Goal: Task Accomplishment & Management: Complete application form

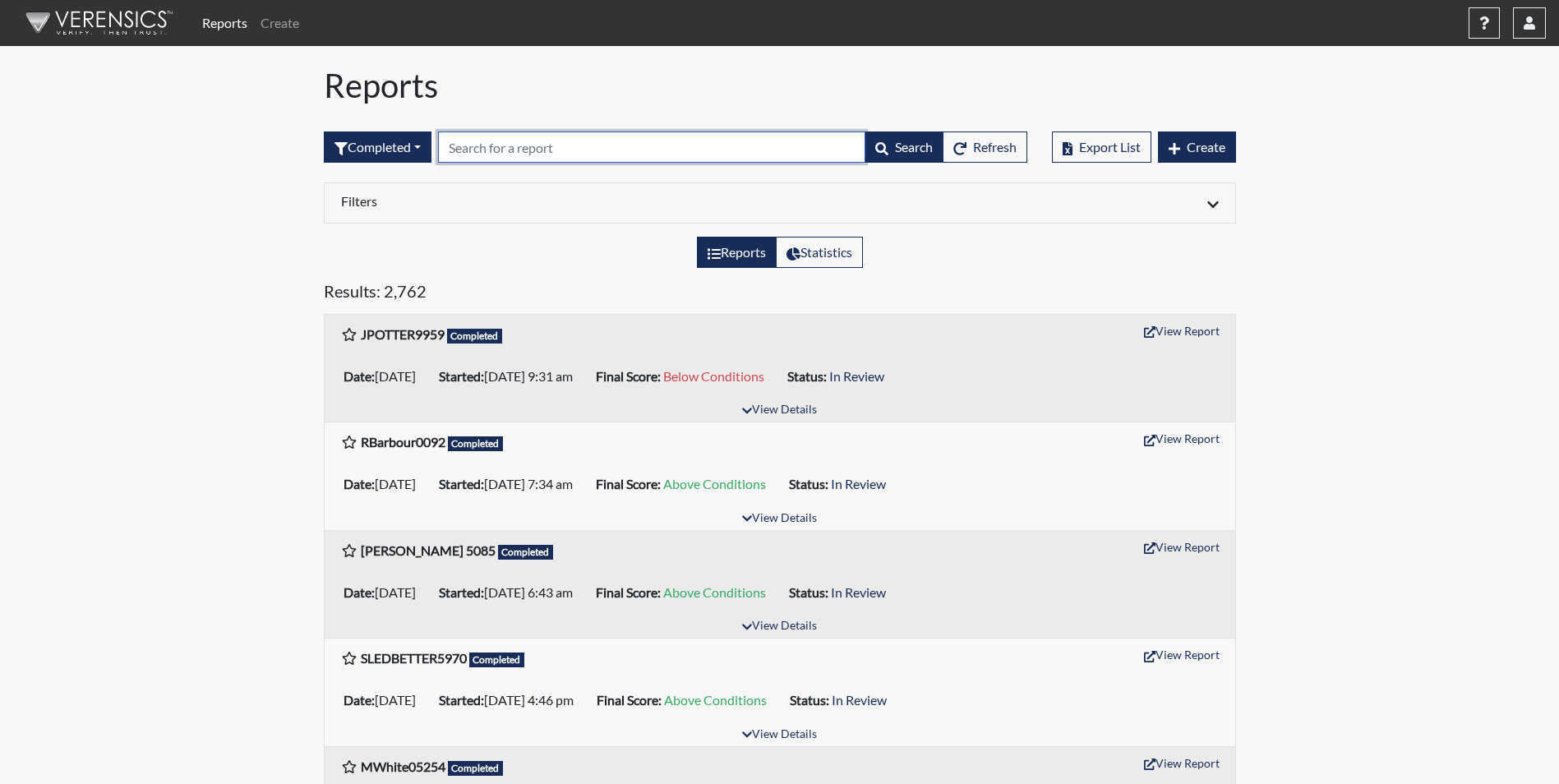
click at [507, 136] on input "text" at bounding box center [651, 147] width 427 height 31
type input "1081"
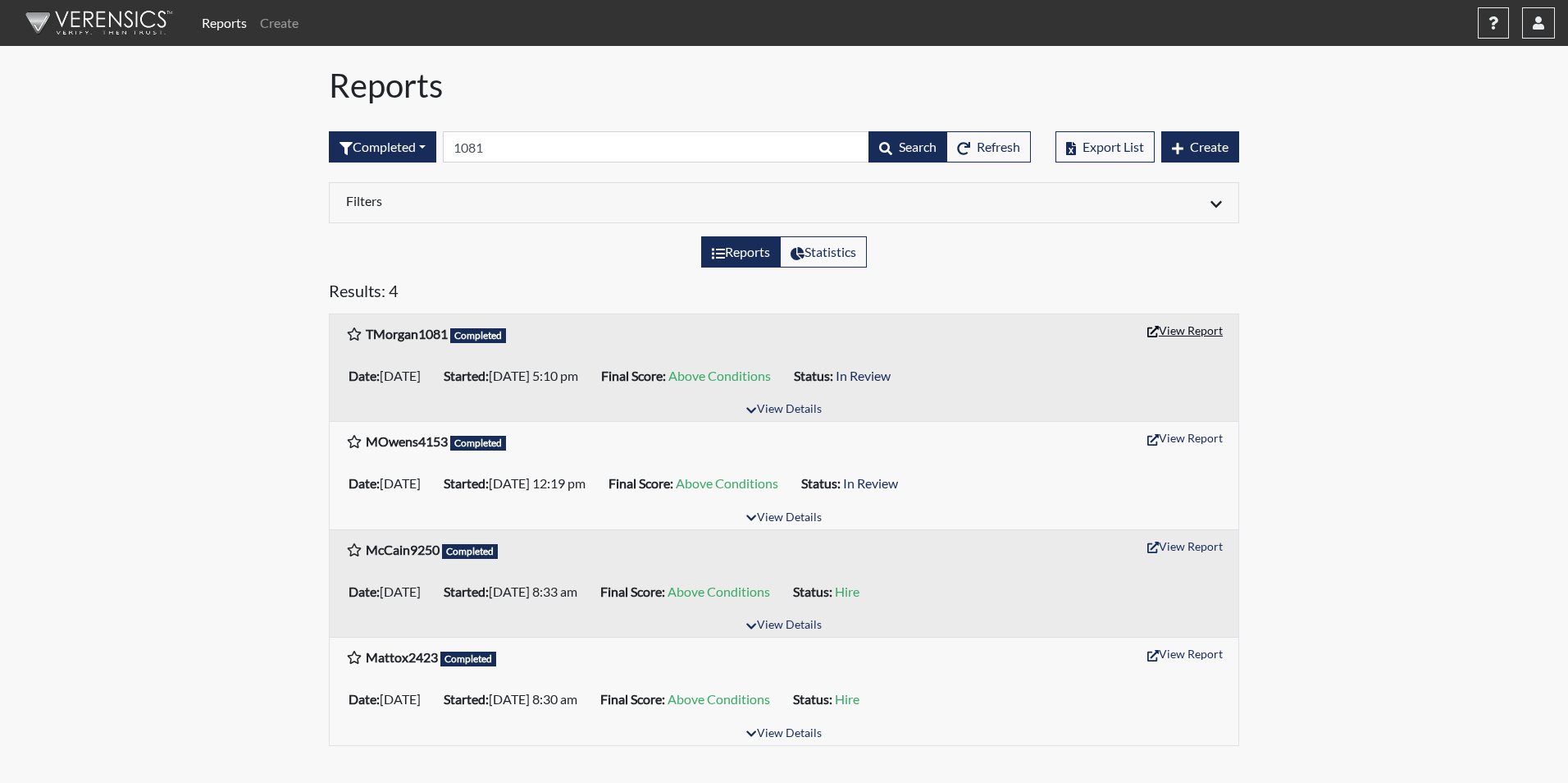
click at [1178, 332] on button "View Report" at bounding box center [1185, 330] width 90 height 25
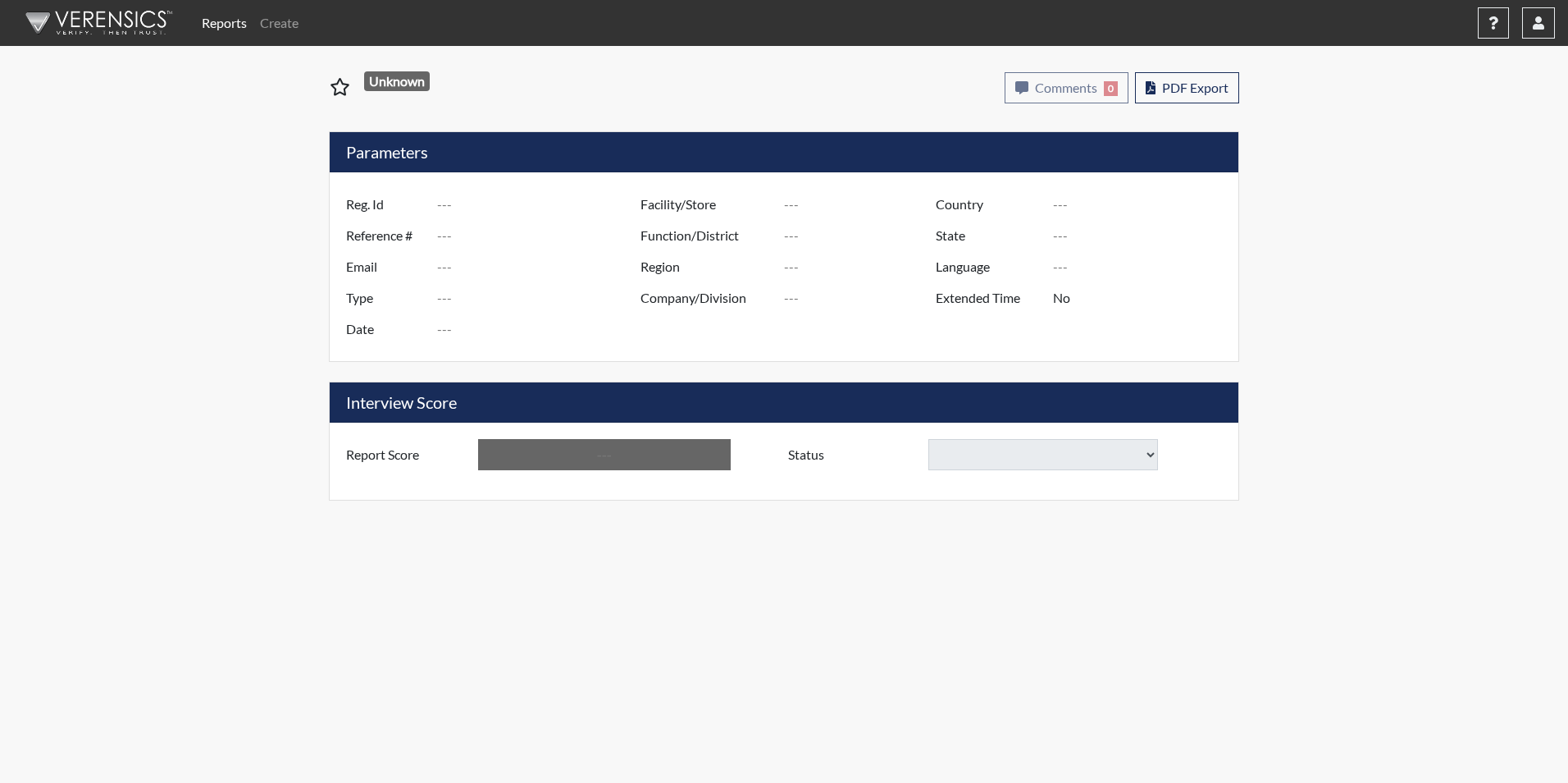
type input "TMorgan1081"
type input "50995"
type input "[EMAIL_ADDRESS][DOMAIN_NAME]"
type input "Corrections Pre-Employment"
type input "[DATE]"
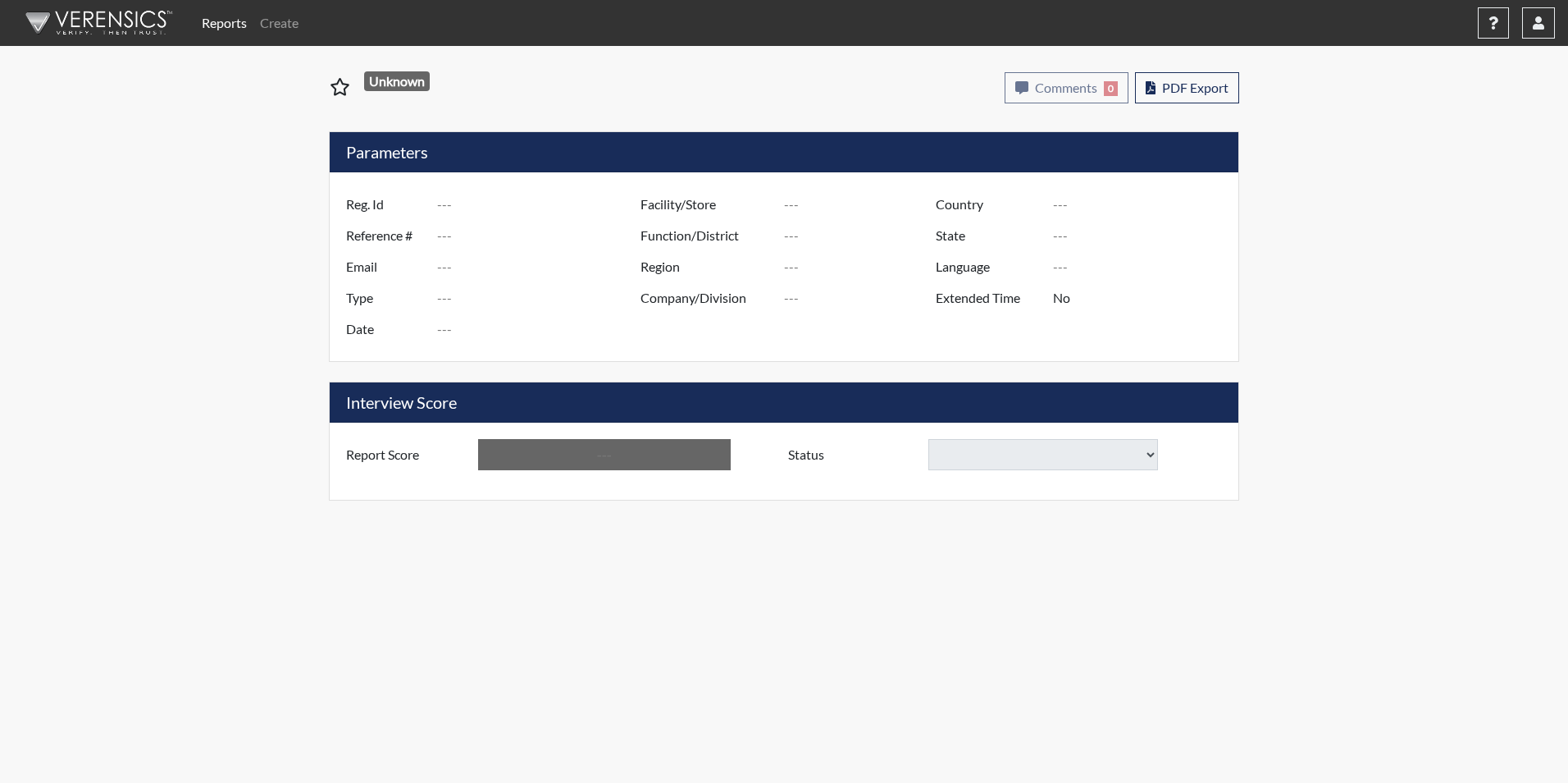
type input "Trenton CI"
type input "[GEOGRAPHIC_DATA]"
type input "[US_STATE]"
type input "English"
type input "Yes"
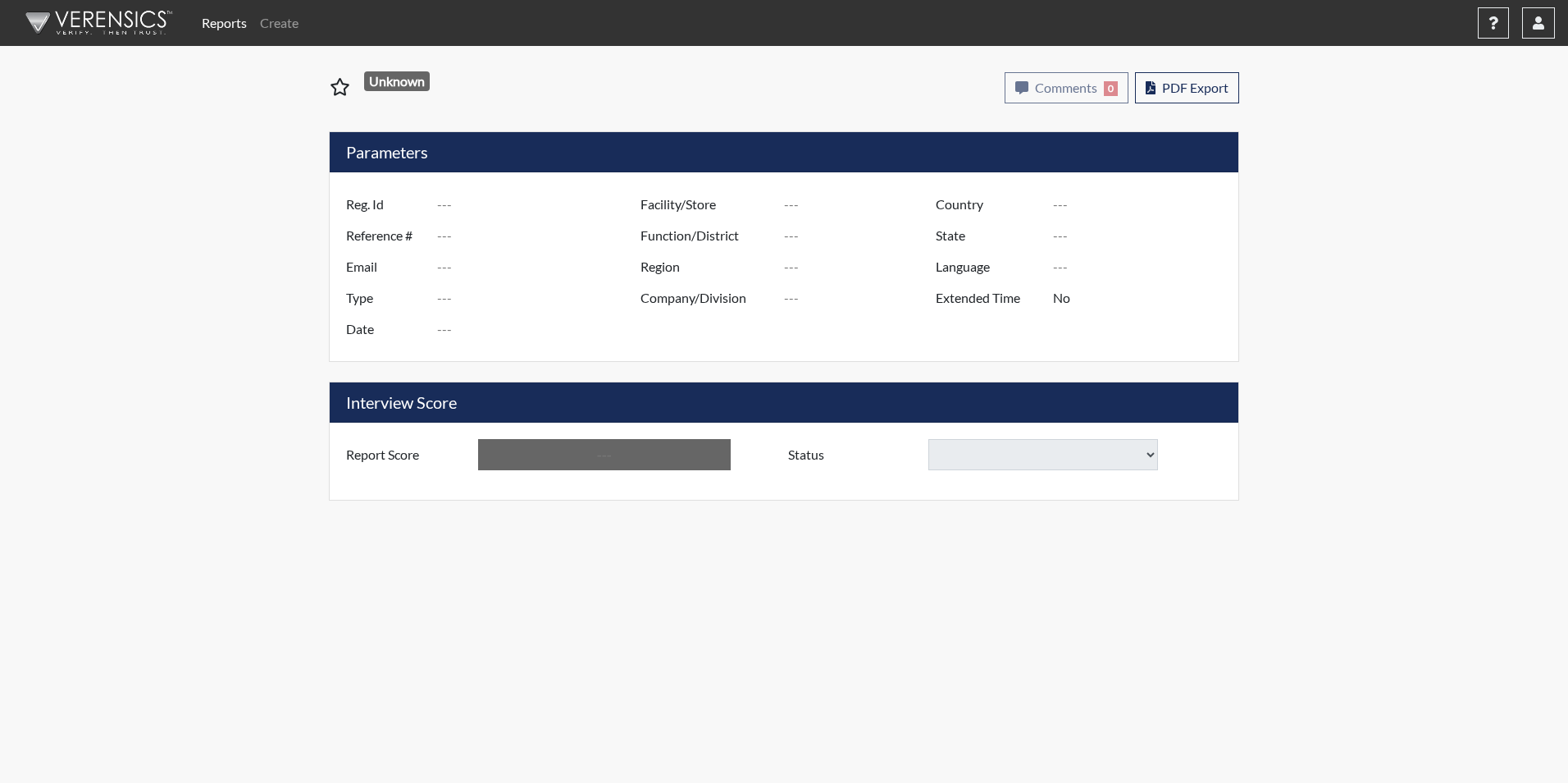
type input "Above Conditions"
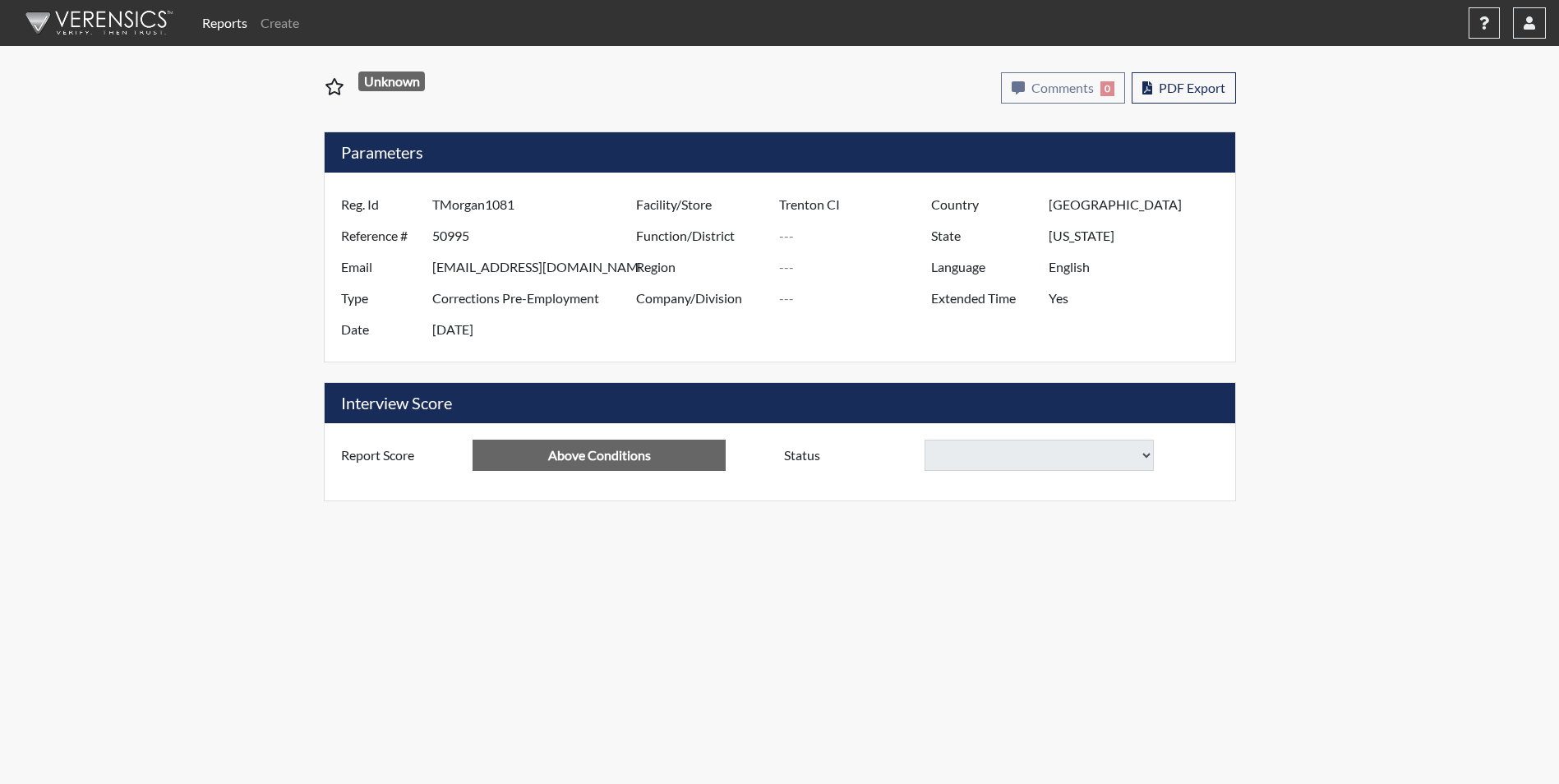
select select
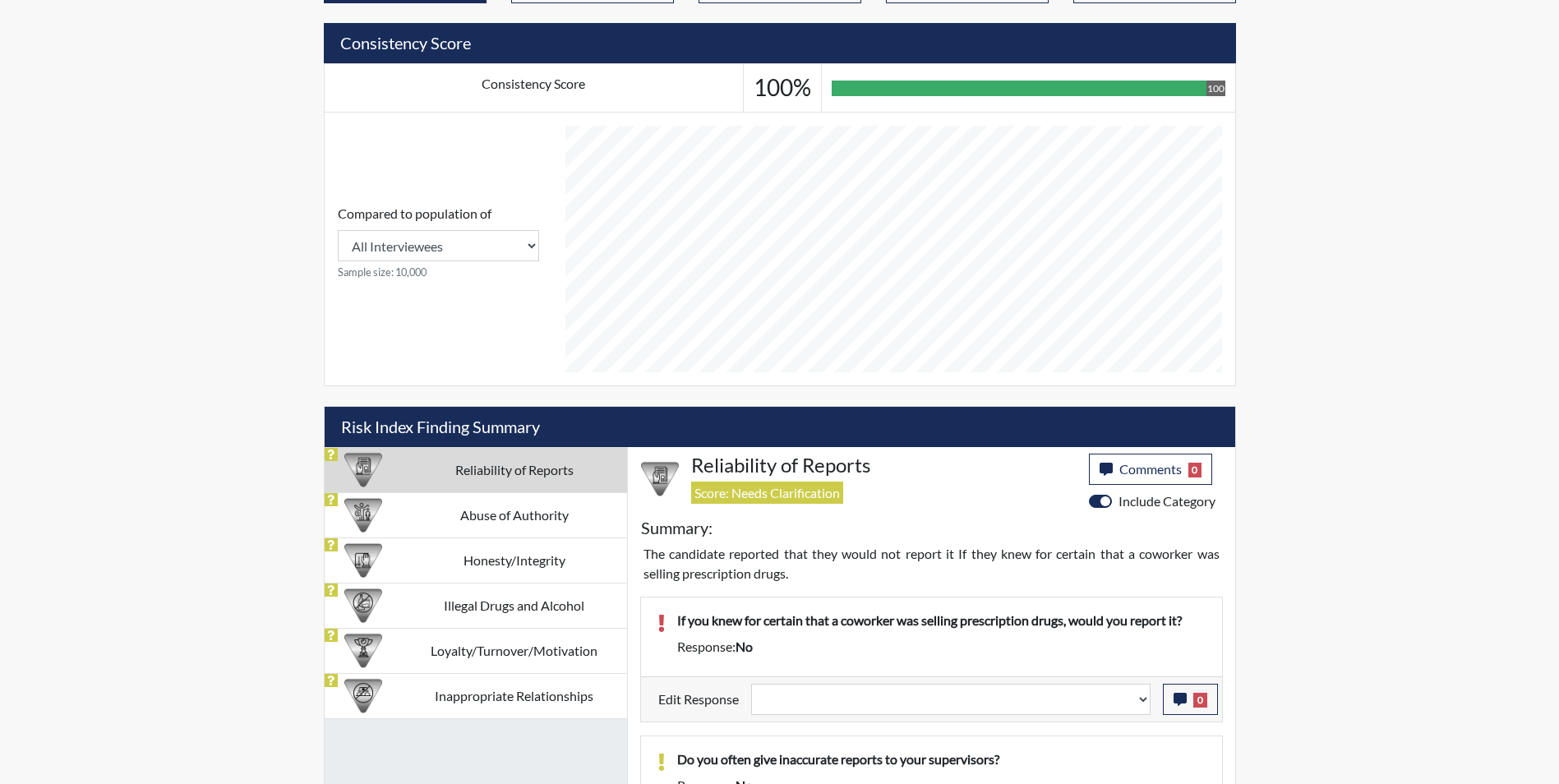
scroll to position [771, 0]
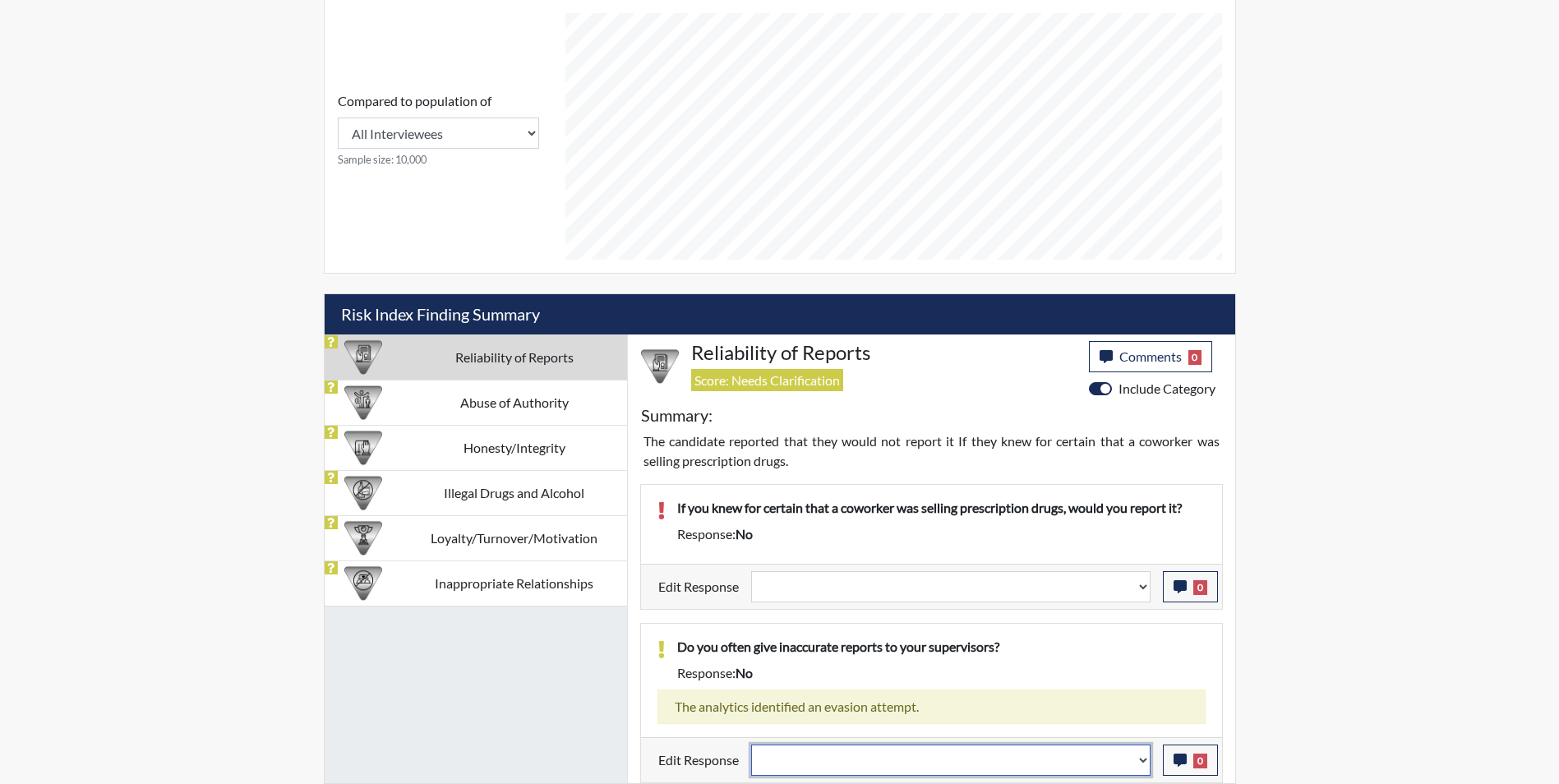
click at [818, 763] on select "Question is not relevant. Results will be updated. Reasonable explanation provi…" at bounding box center [950, 760] width 399 height 31
select select "reasonable-explanation-provided"
click at [751, 744] on select "Question is not relevant. Results will be updated. Reasonable explanation provi…" at bounding box center [950, 760] width 399 height 31
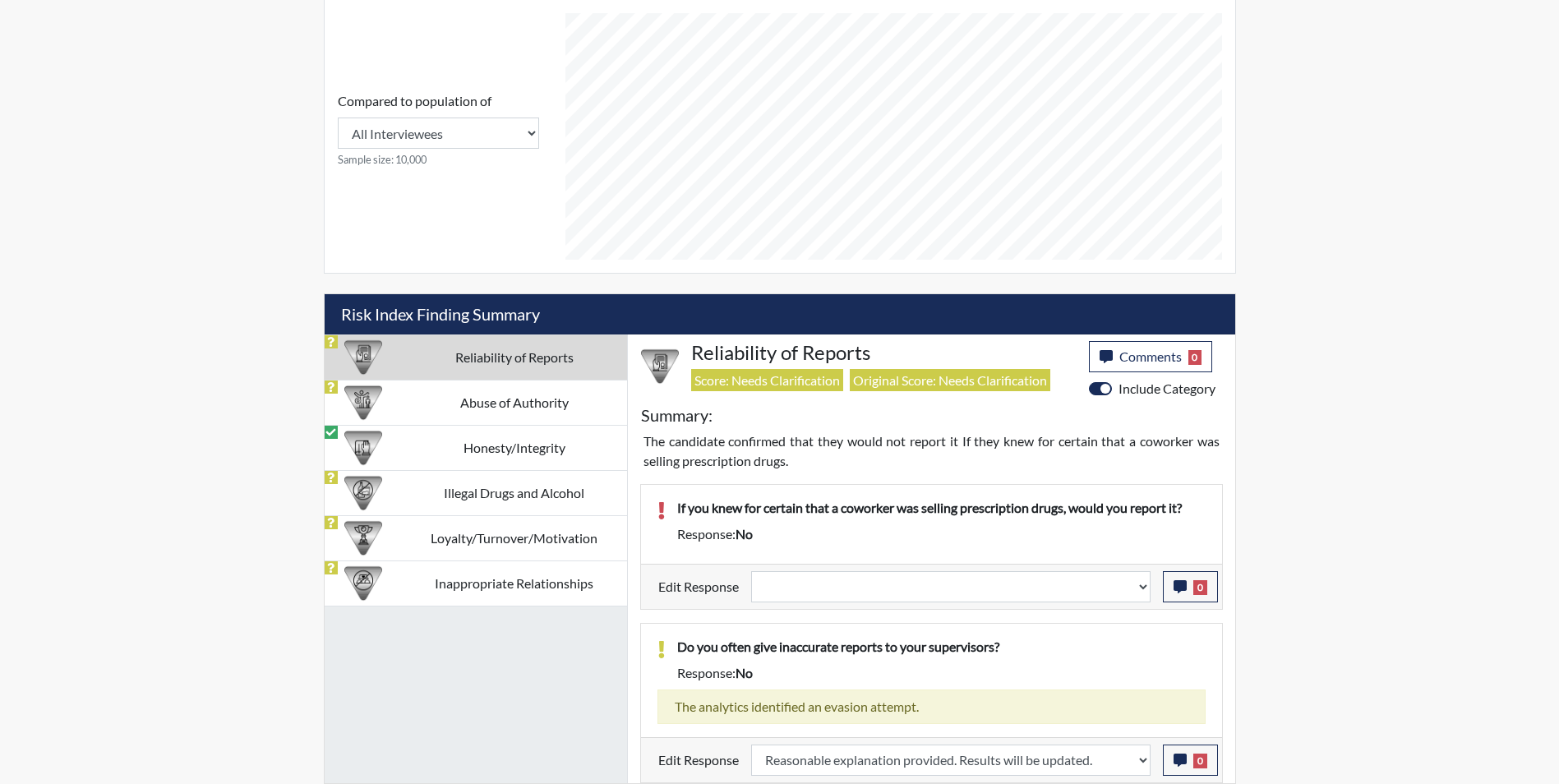
scroll to position [273, 683]
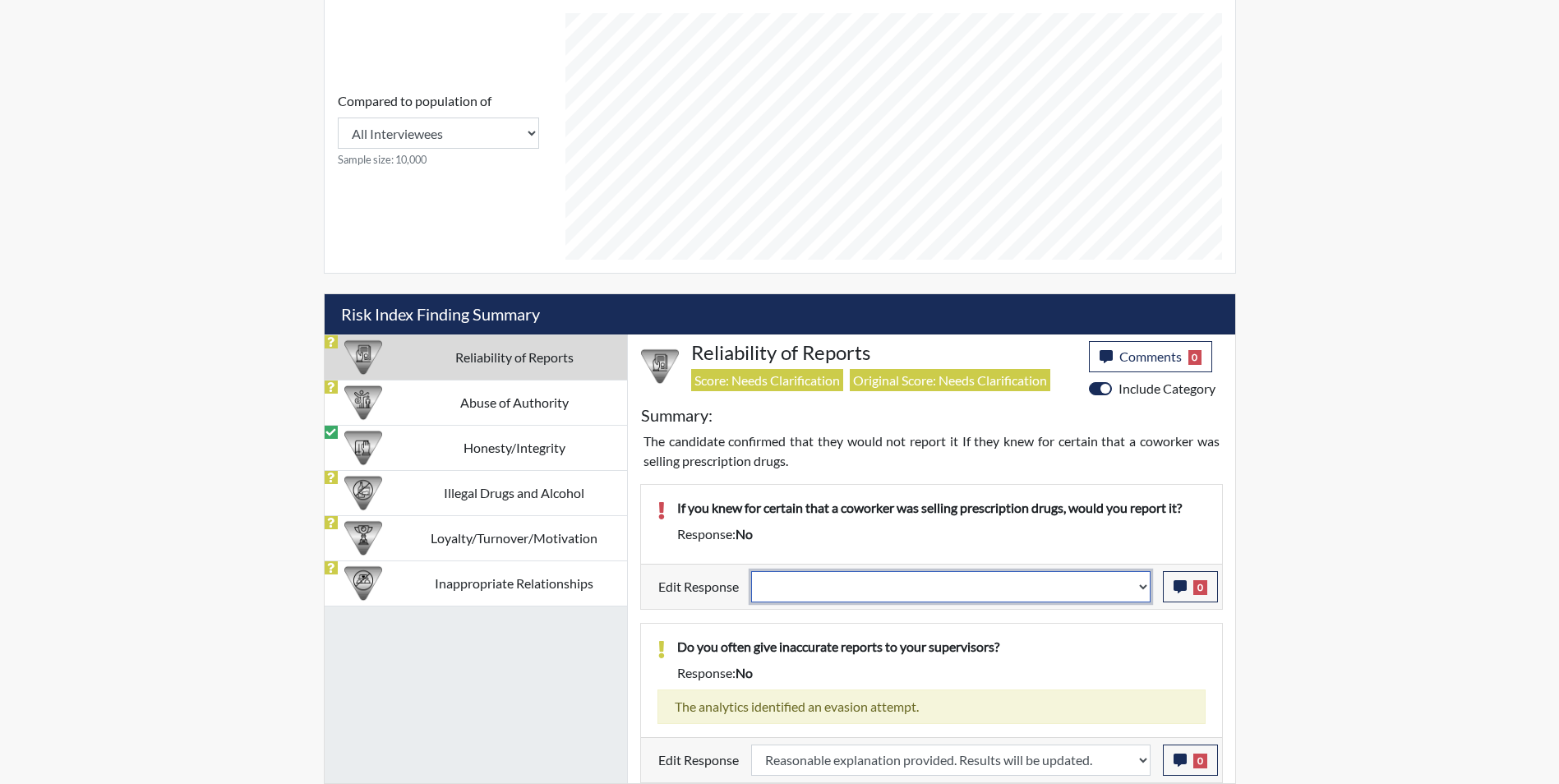
click at [807, 580] on select "Question is not relevant. Results will be updated. Reasonable explanation provi…" at bounding box center [950, 586] width 399 height 31
select select "reasonable-explanation-provided"
click at [751, 571] on select "Question is not relevant. Results will be updated. Reasonable explanation provi…" at bounding box center [950, 586] width 399 height 31
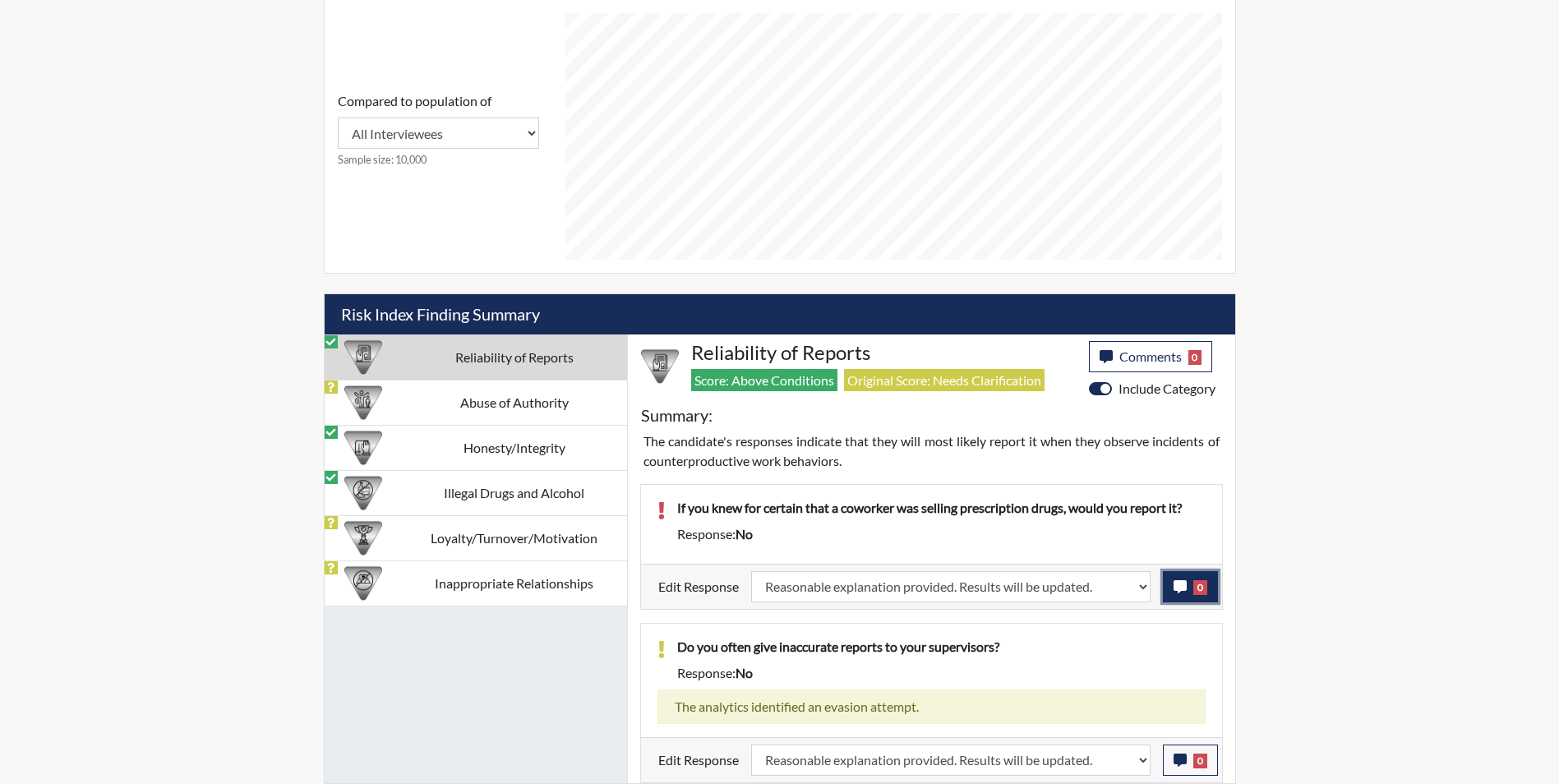
click at [1178, 587] on icon "button" at bounding box center [1180, 586] width 14 height 14
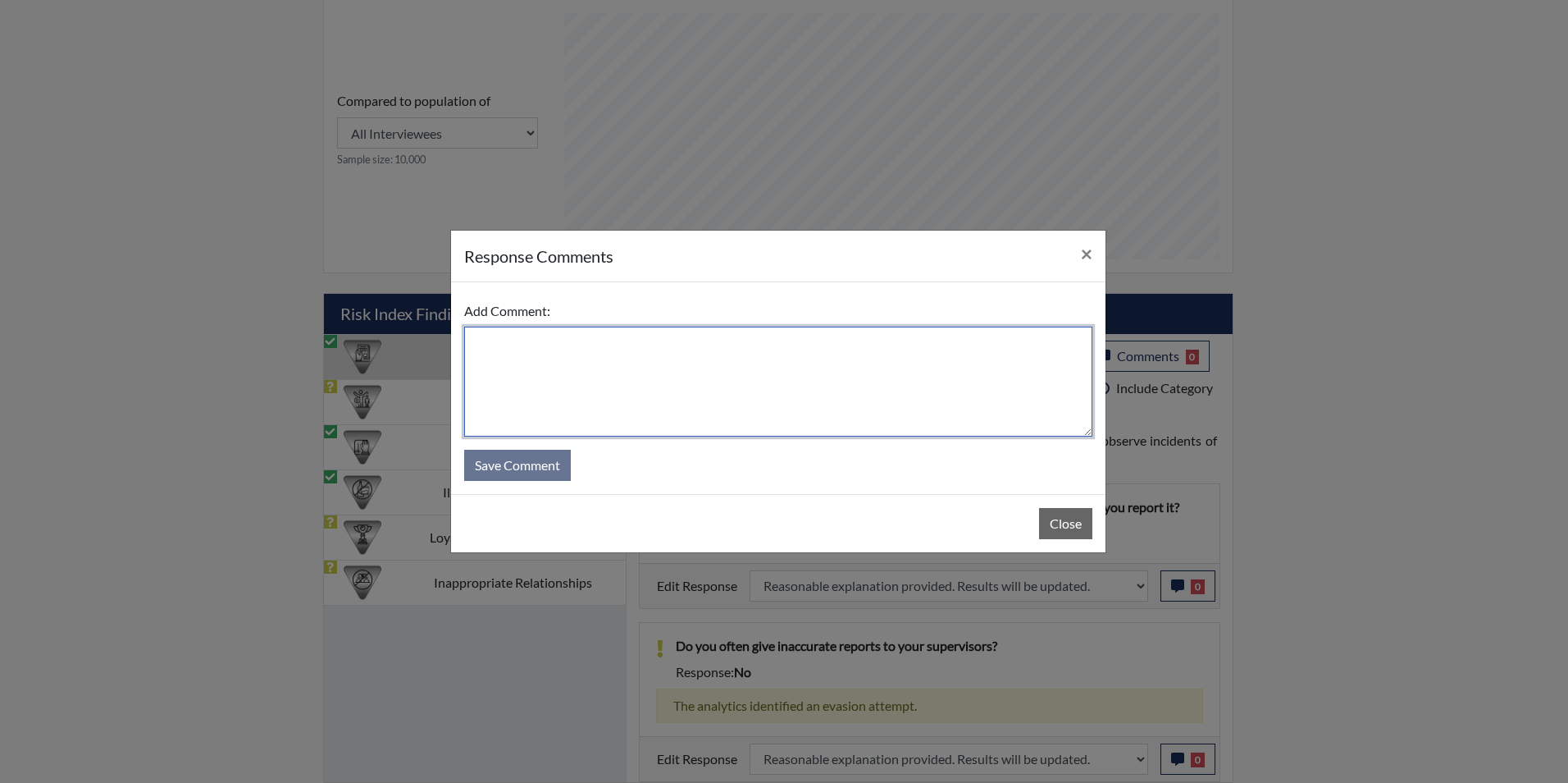
drag, startPoint x: 527, startPoint y: 344, endPoint x: 521, endPoint y: 330, distance: 15.2
click at [527, 343] on textarea at bounding box center [778, 381] width 628 height 110
type textarea "Applicant answered yes"
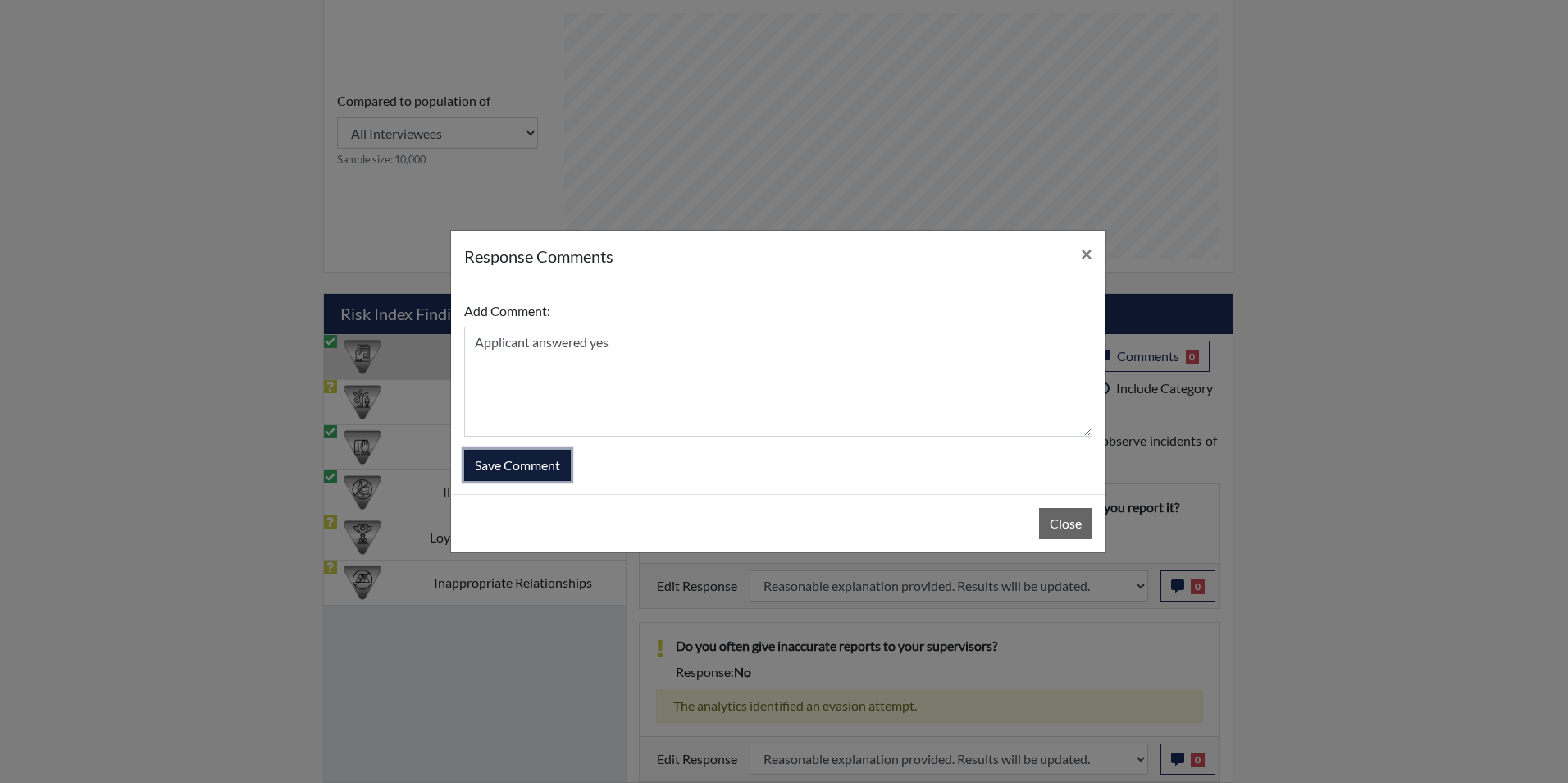
click at [537, 465] on button "Save Comment" at bounding box center [517, 465] width 107 height 31
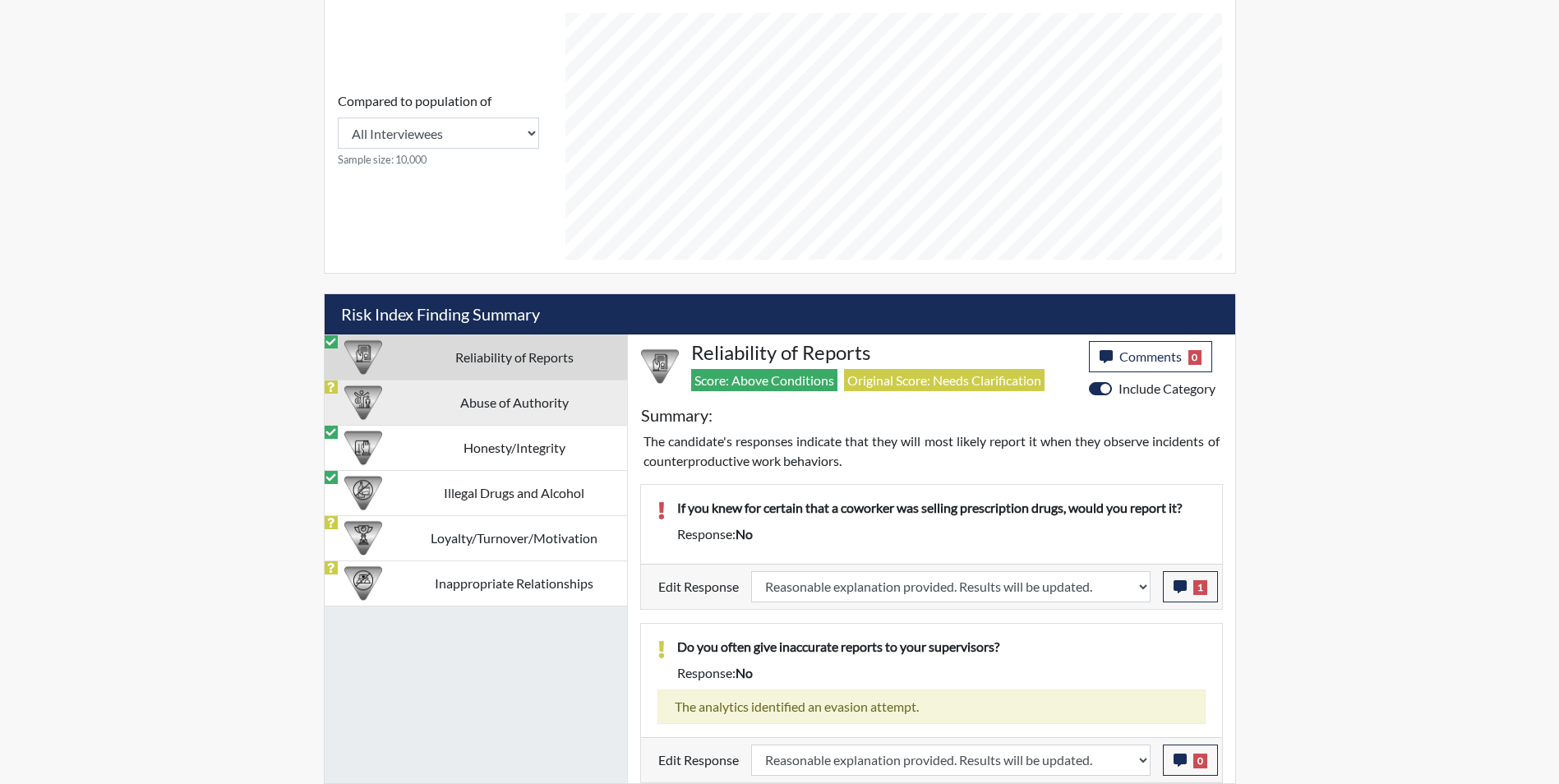
click at [380, 401] on img at bounding box center [363, 402] width 38 height 38
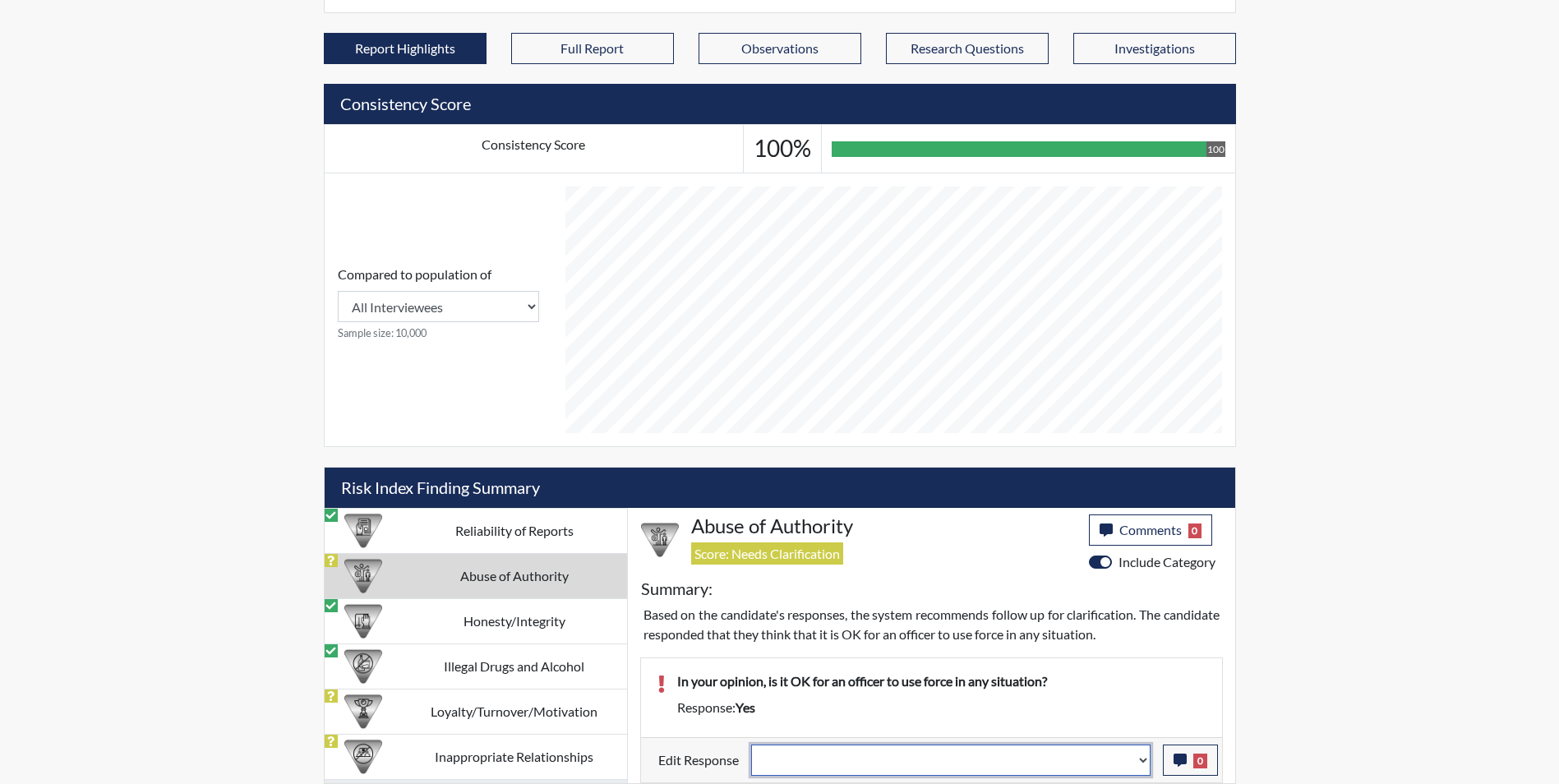
click at [774, 757] on select "Question is not relevant. Results will be updated. Reasonable explanation provi…" at bounding box center [950, 760] width 399 height 31
select select "reasonable-explanation-provided"
click at [751, 744] on select "Question is not relevant. Results will be updated. Reasonable explanation provi…" at bounding box center [950, 760] width 399 height 31
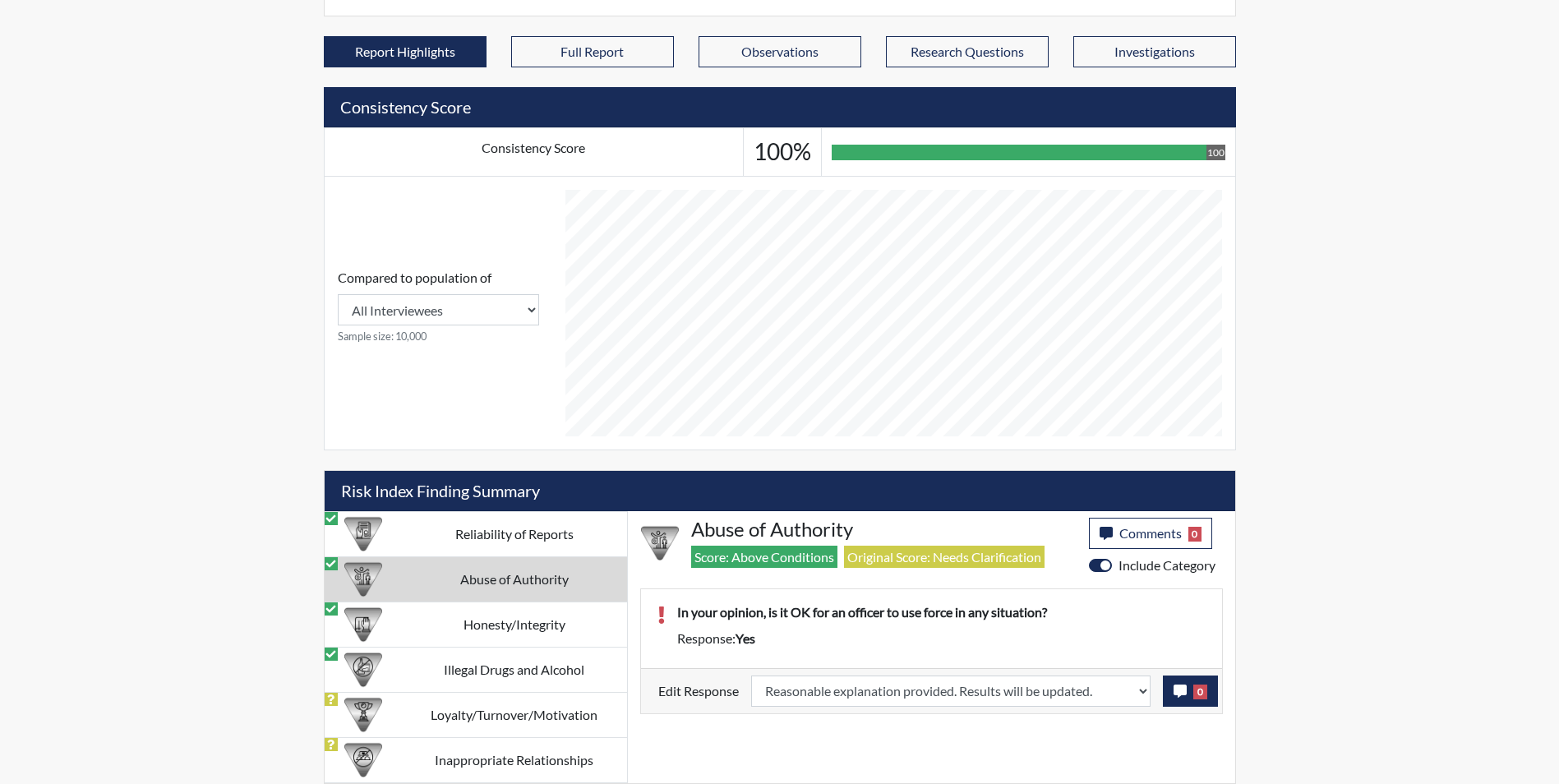
scroll to position [273, 683]
click at [1178, 692] on icon "button" at bounding box center [1180, 690] width 14 height 14
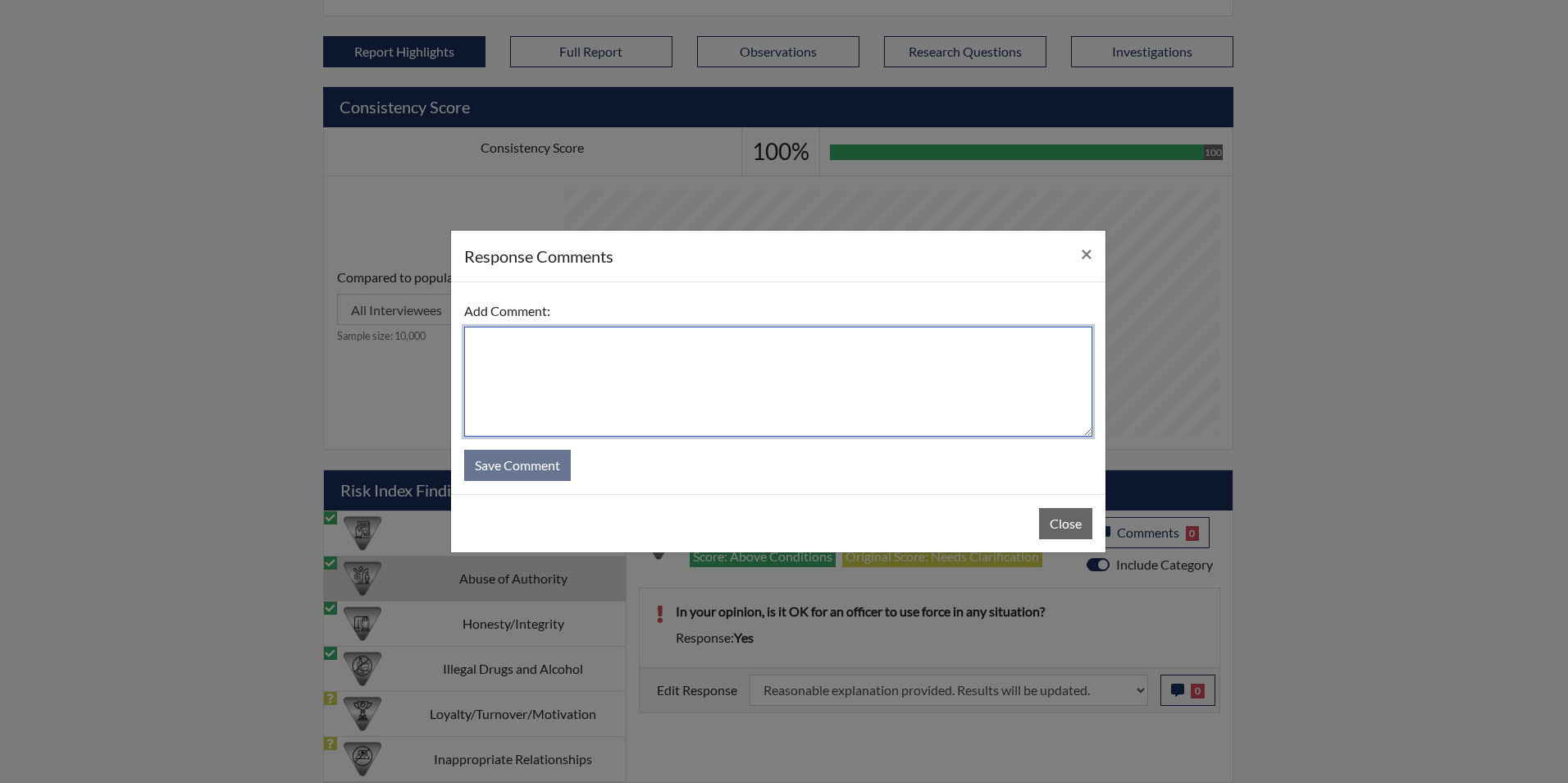
click at [584, 367] on textarea at bounding box center [778, 381] width 628 height 110
type textarea "Applicant answered no"
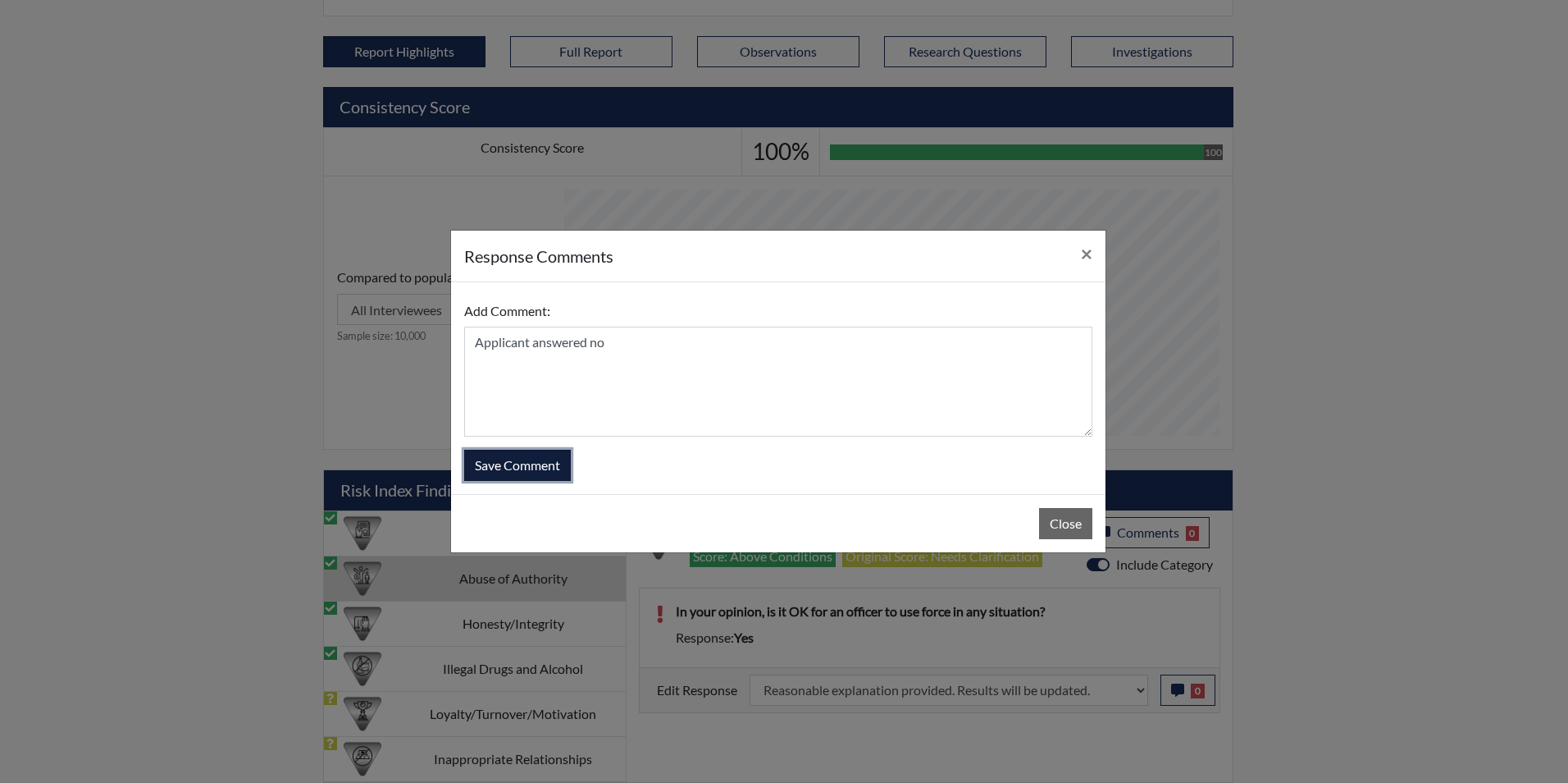
click at [508, 457] on button "Save Comment" at bounding box center [517, 465] width 107 height 31
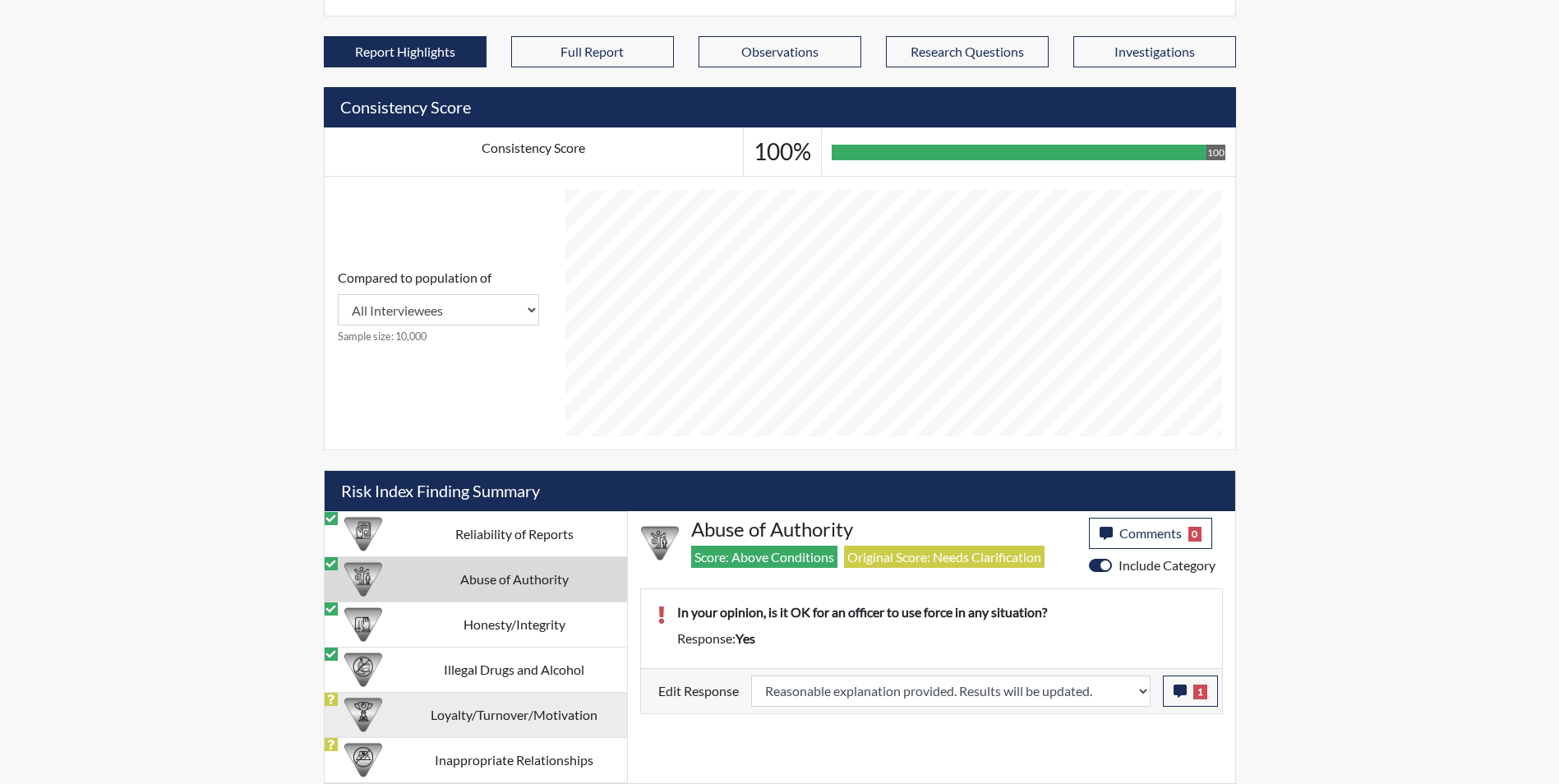
click at [497, 713] on td "Loyalty/Turnover/Motivation" at bounding box center [514, 714] width 225 height 45
select select
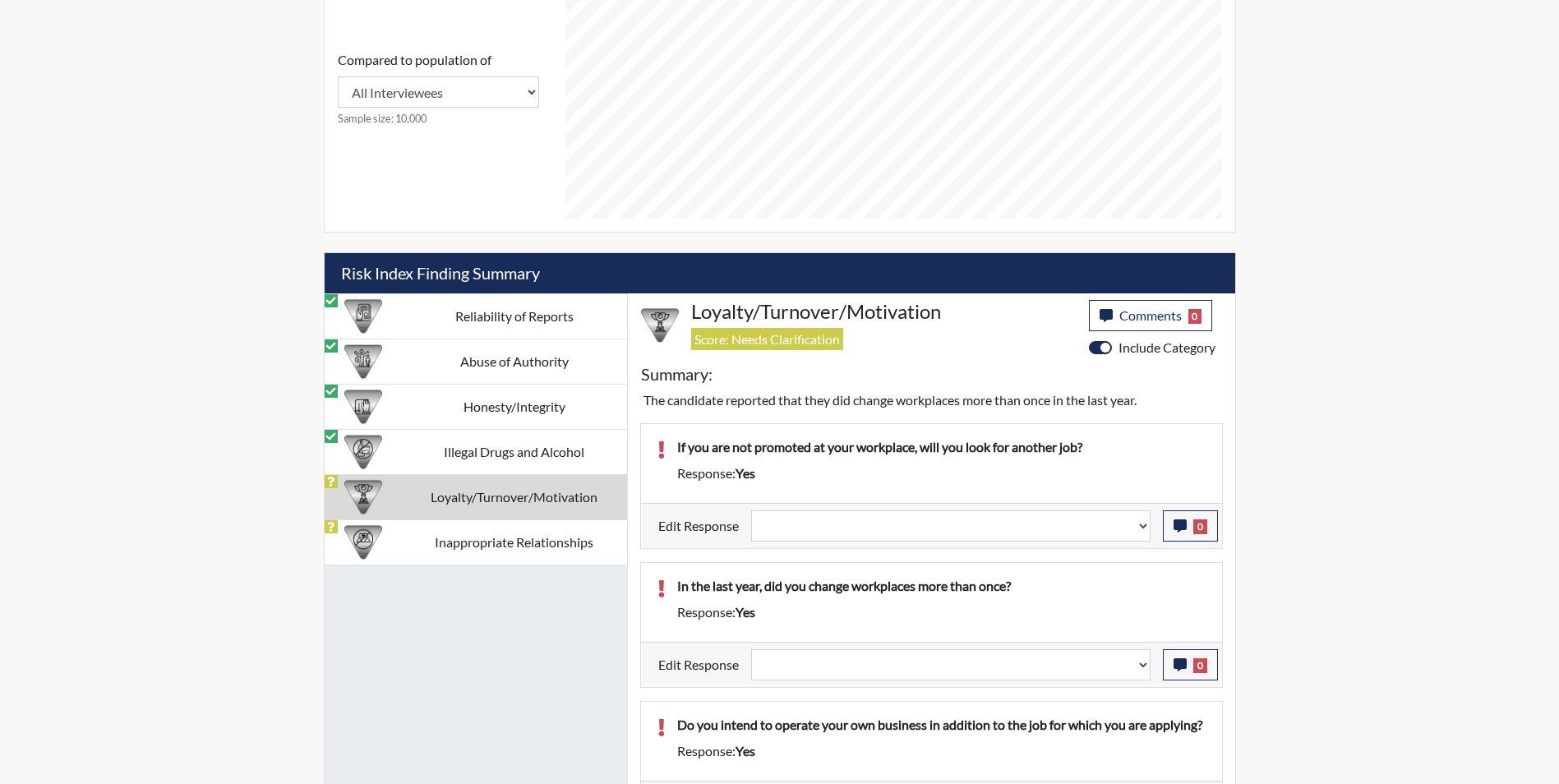
scroll to position [802, 0]
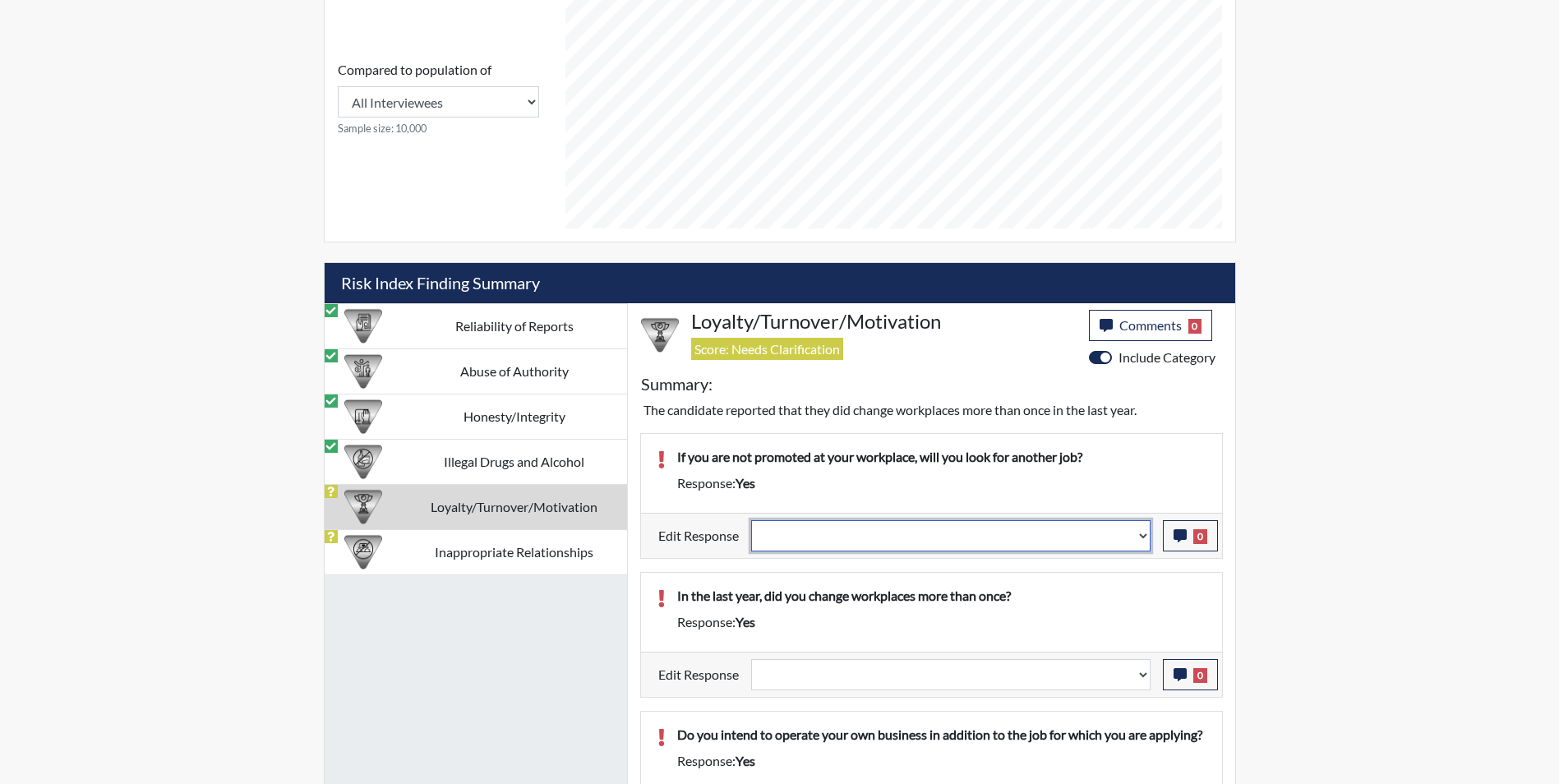
click at [797, 534] on select "Question is not relevant. Results will be updated. Reasonable explanation provi…" at bounding box center [950, 535] width 399 height 31
select select "reasonable-explanation-provided"
click at [751, 520] on select "Question is not relevant. Results will be updated. Reasonable explanation provi…" at bounding box center [950, 535] width 399 height 31
select select
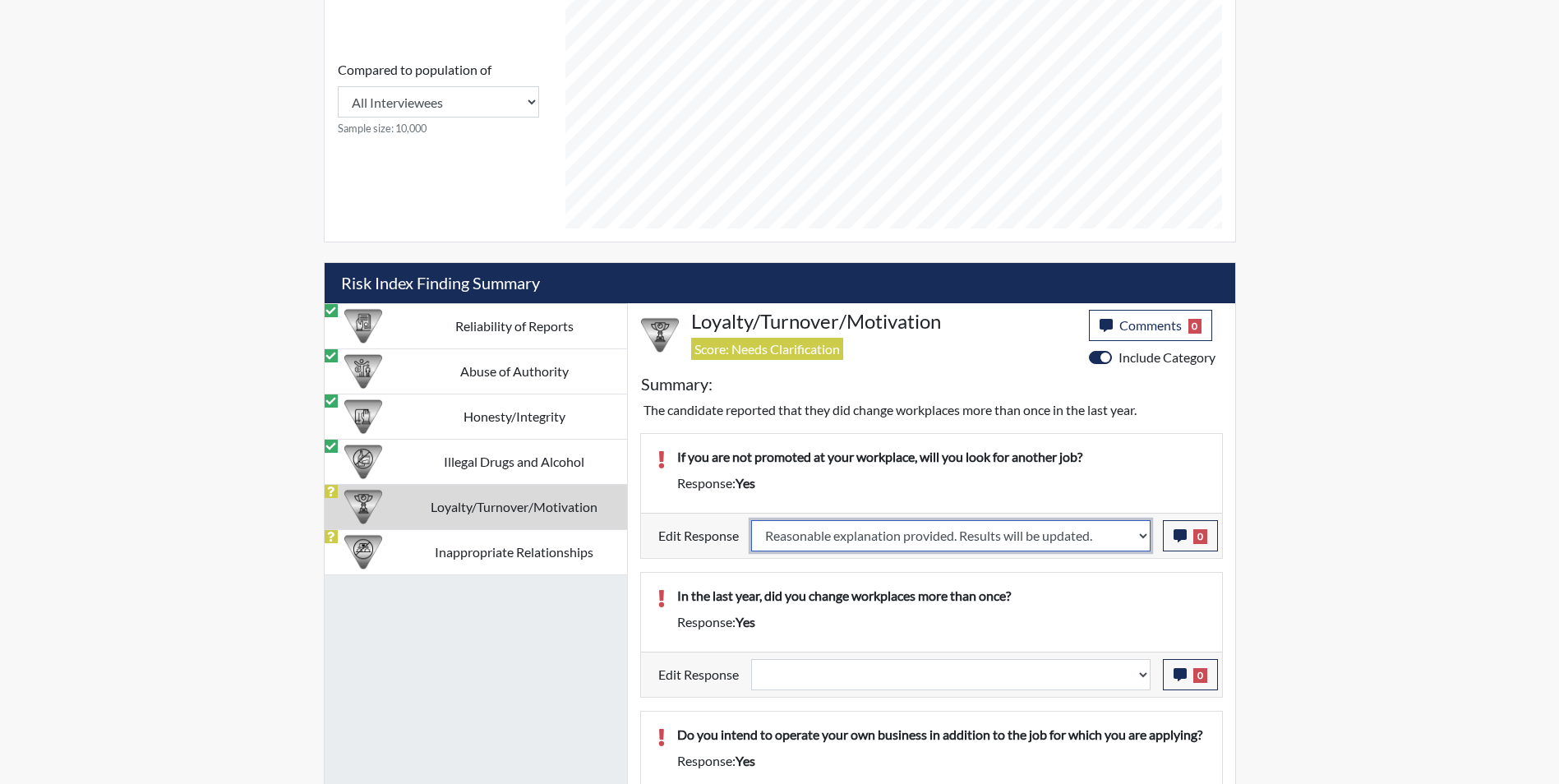
select select
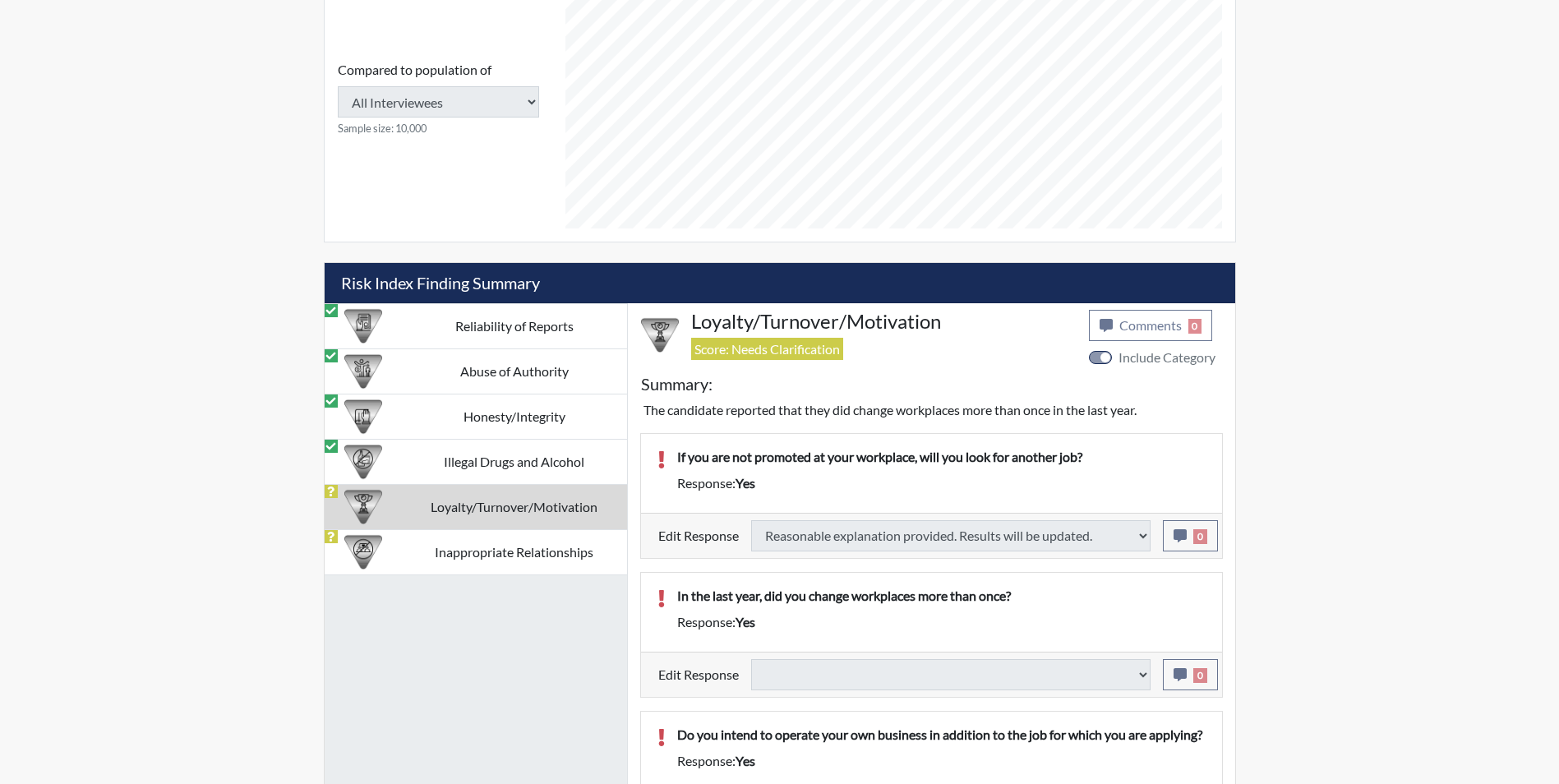
select select
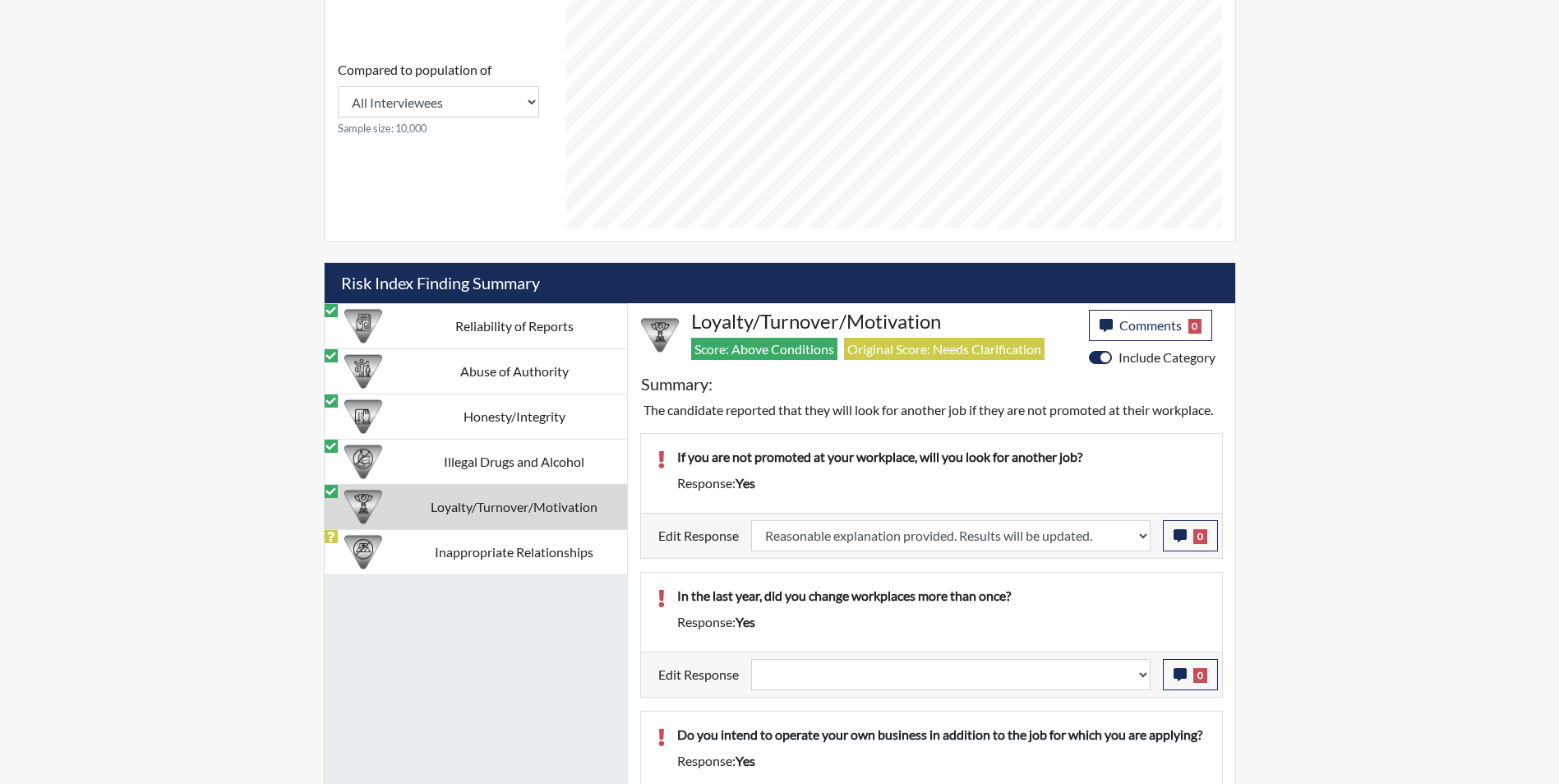
scroll to position [273, 683]
click at [1174, 542] on icon "button" at bounding box center [1180, 536] width 14 height 14
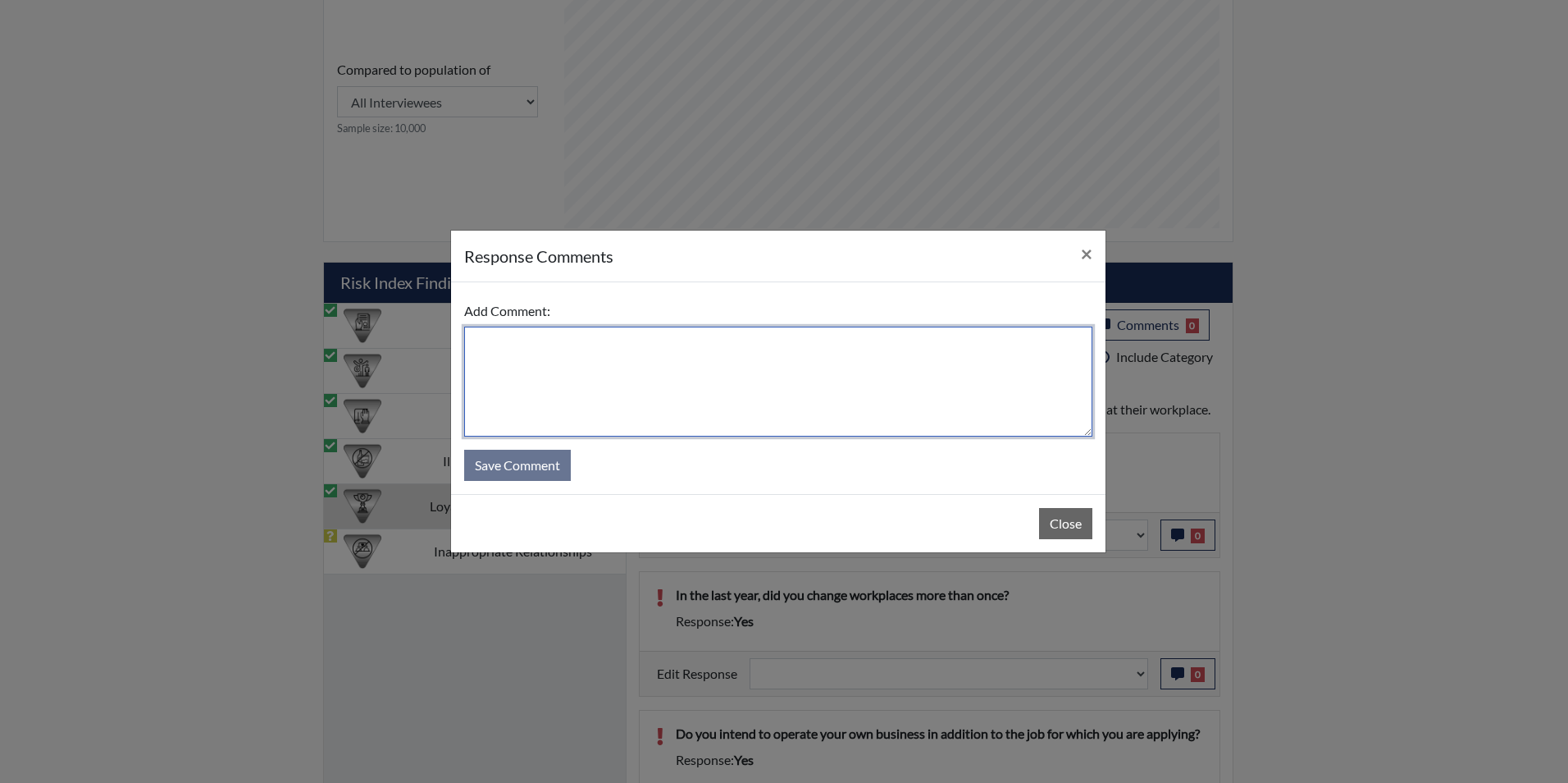
click at [590, 384] on textarea at bounding box center [778, 381] width 628 height 110
type textarea "Applicant answered no"
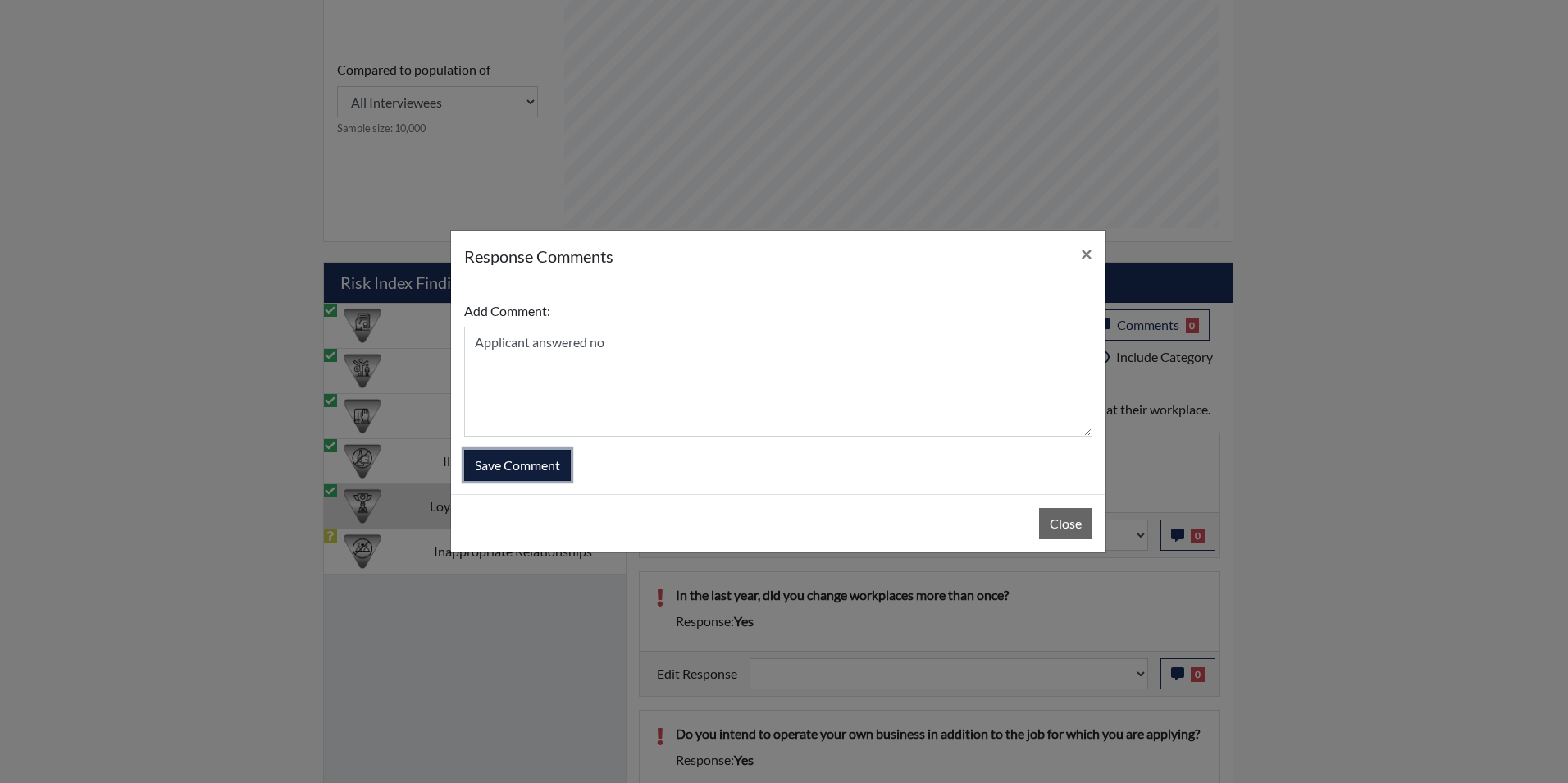
click at [534, 470] on button "Save Comment" at bounding box center [517, 465] width 107 height 31
select select
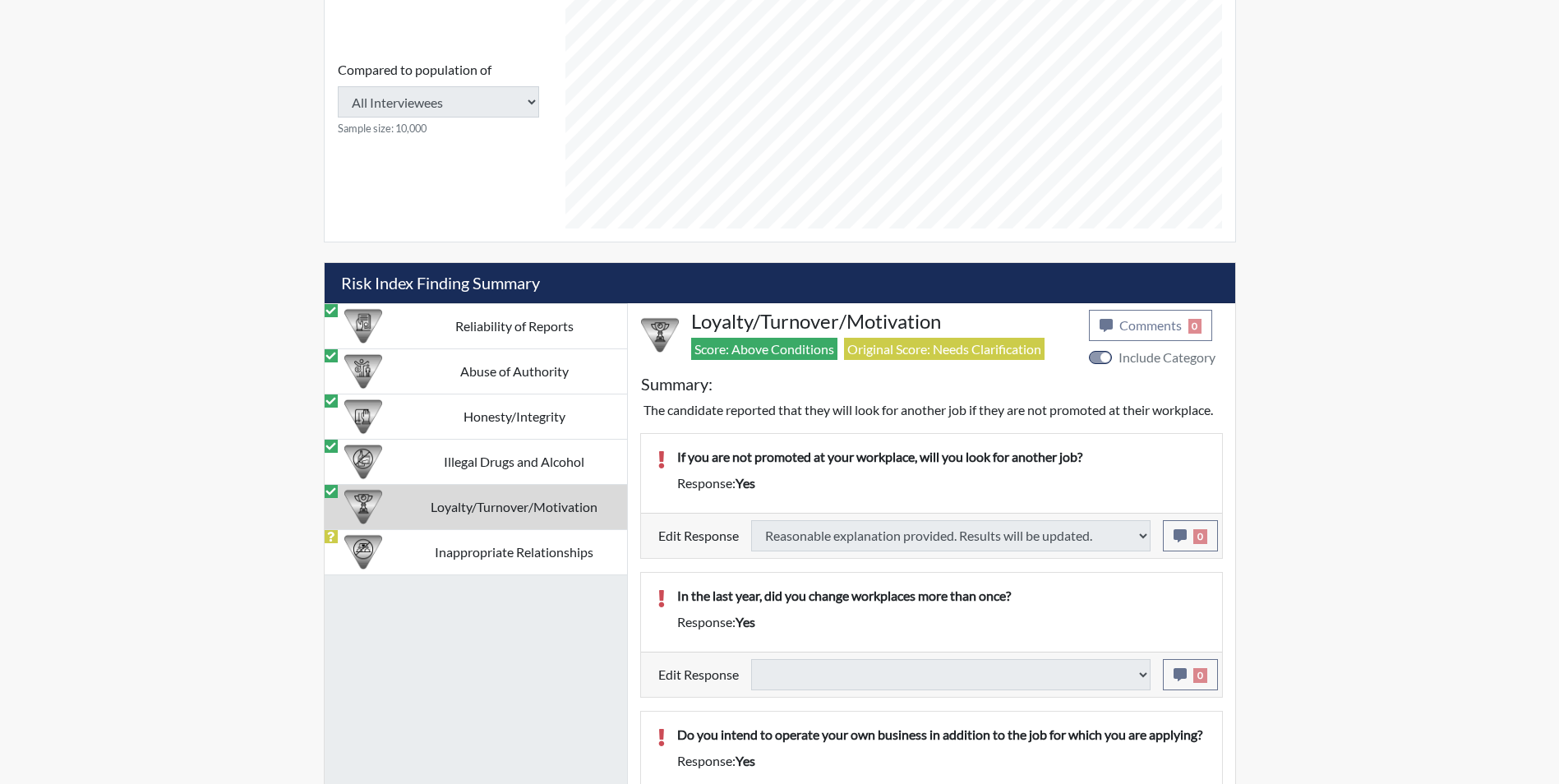
select select
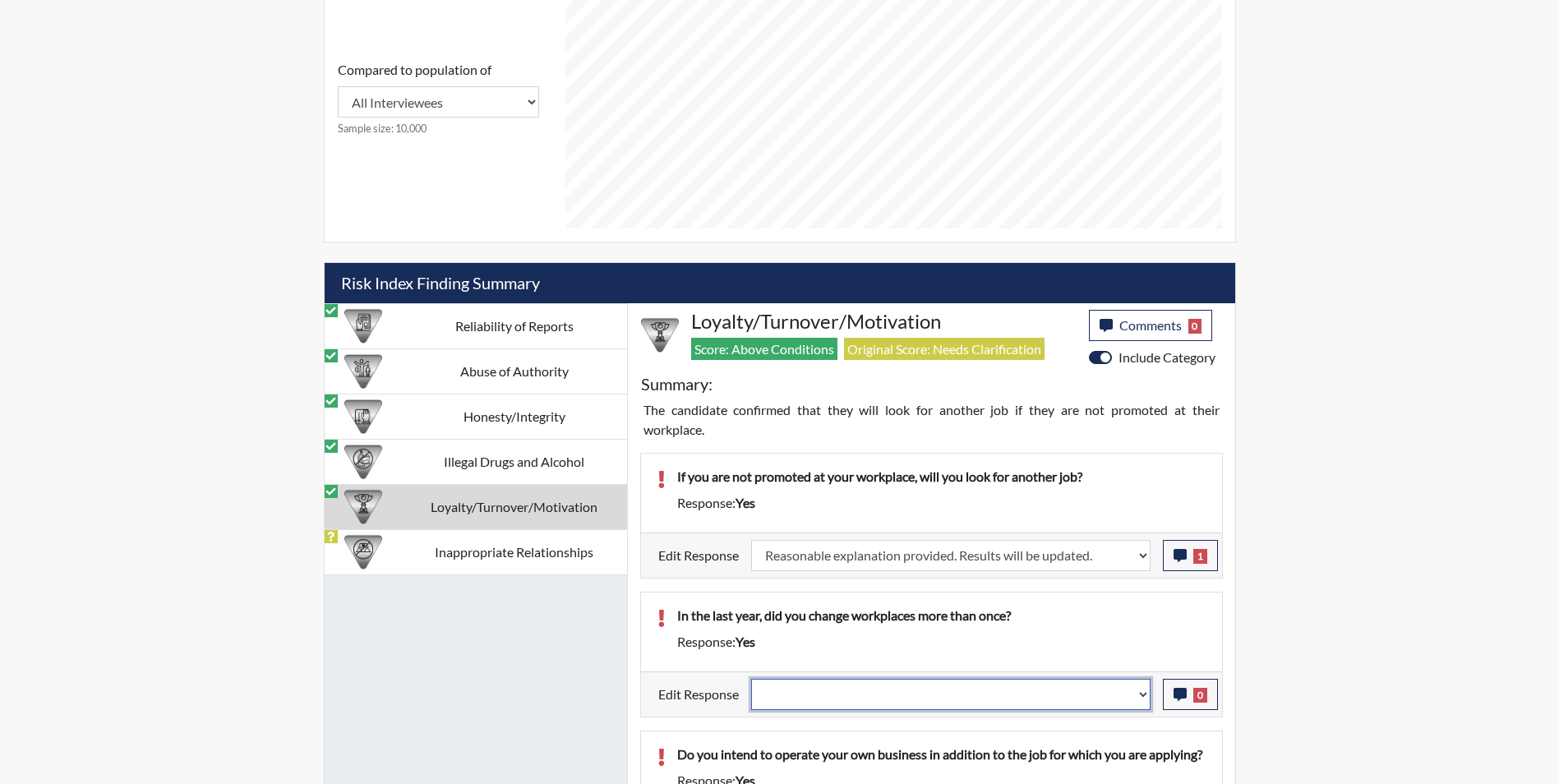
click at [787, 700] on select "Question is not relevant. Results will be updated. Reasonable explanation provi…" at bounding box center [950, 694] width 399 height 31
select select "reasonable-explanation-provided"
click at [751, 679] on select "Question is not relevant. Results will be updated. Reasonable explanation provi…" at bounding box center [950, 694] width 399 height 31
select select
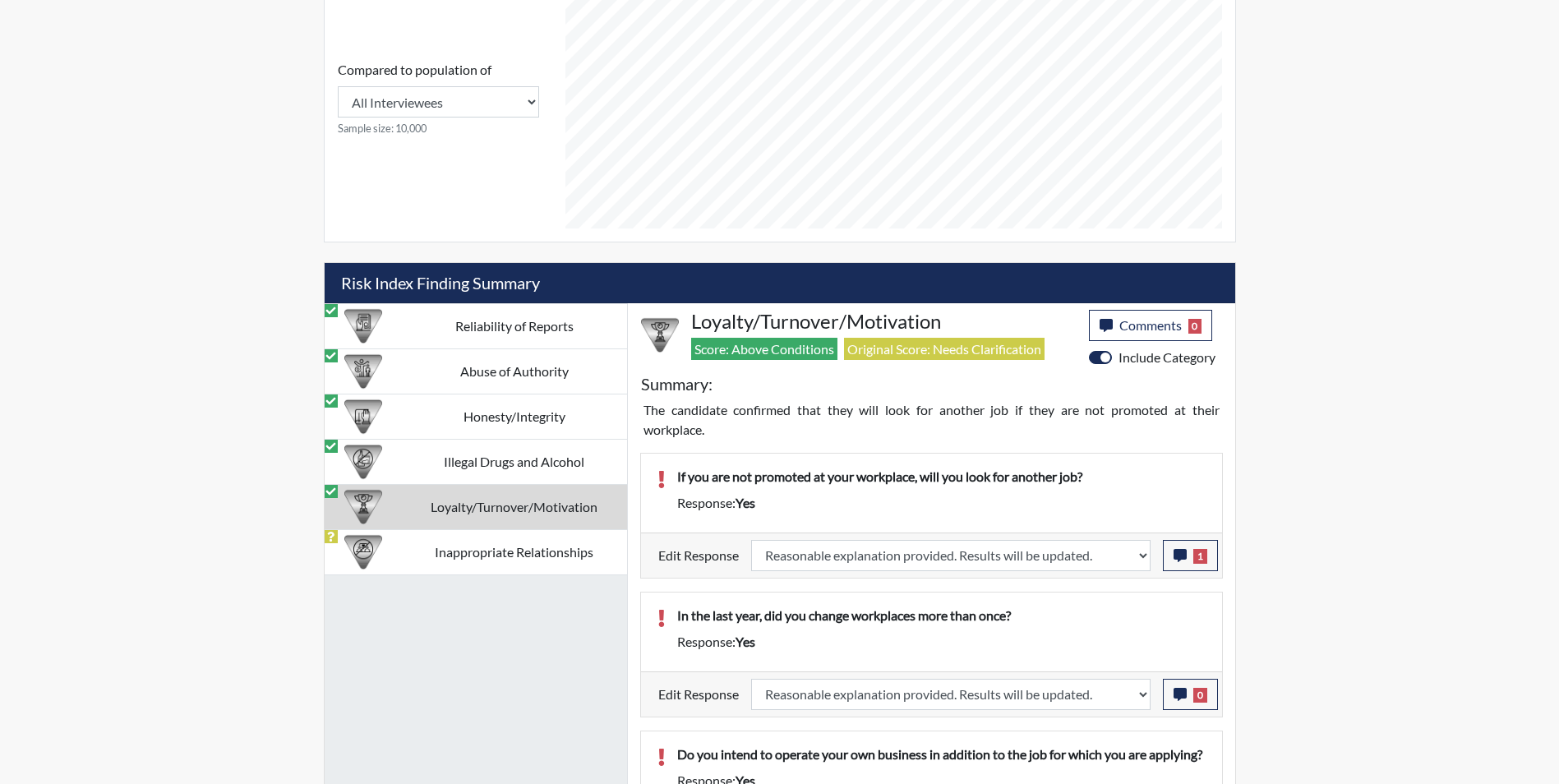
select select
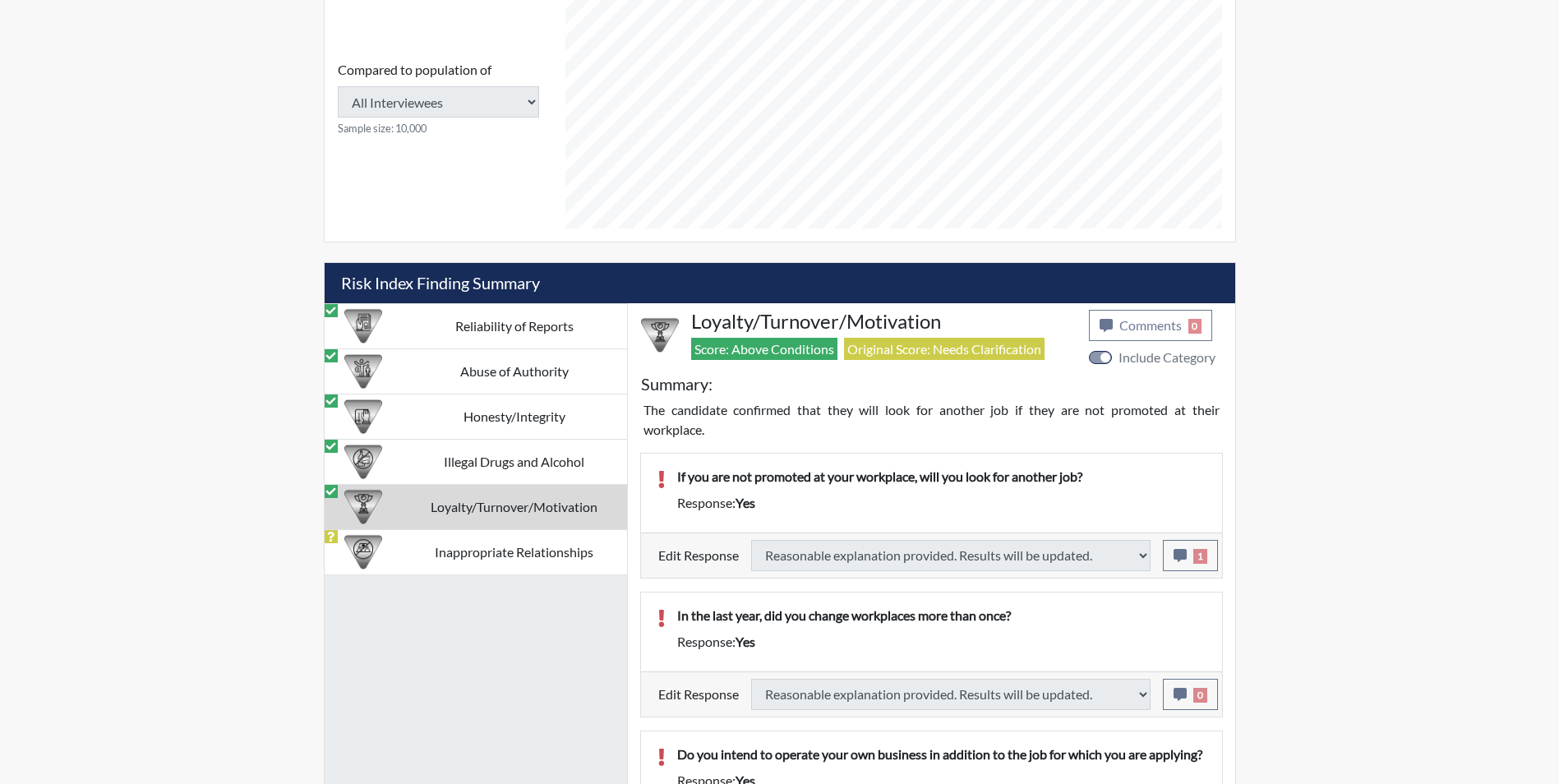
select select
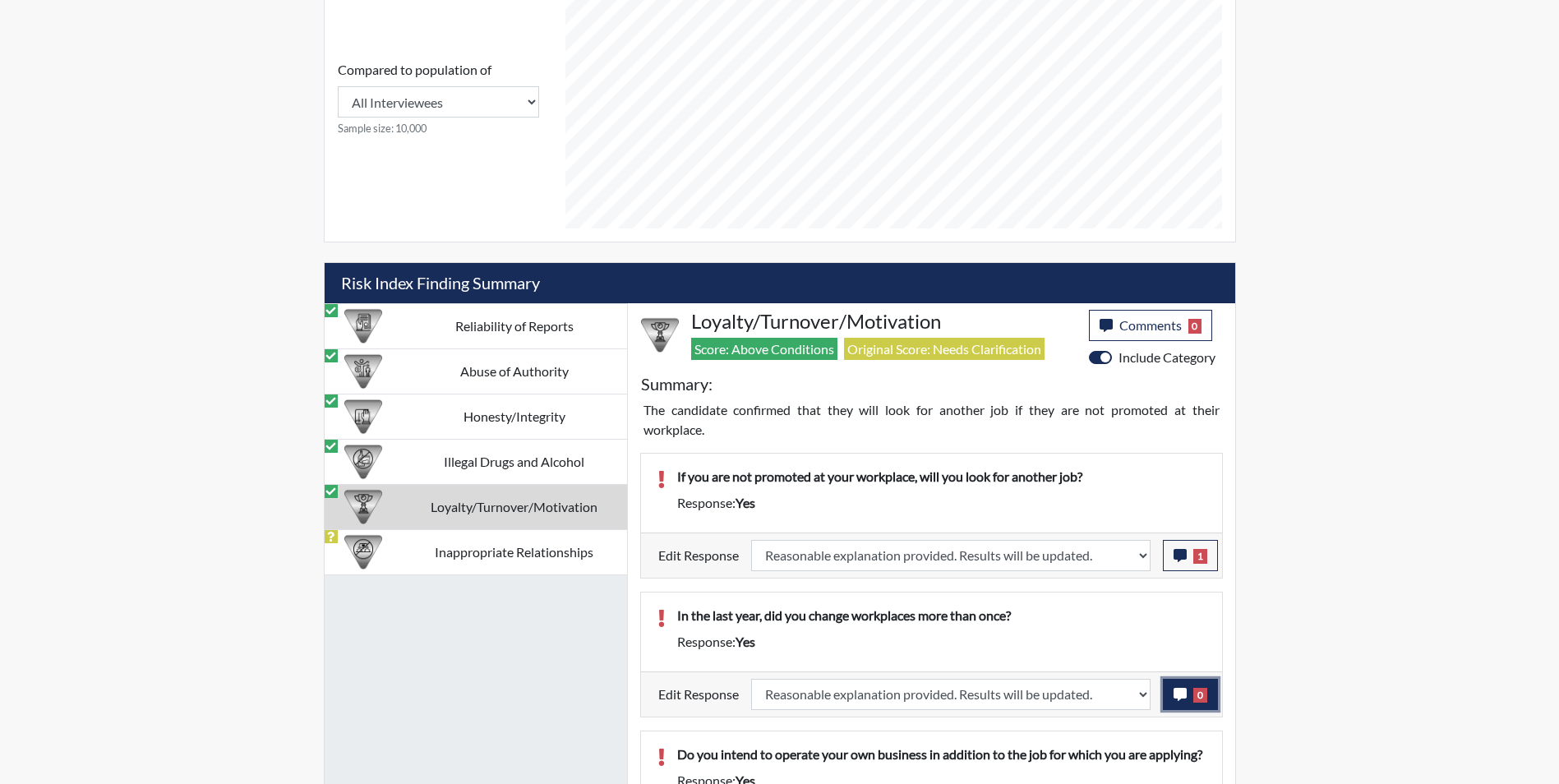
click at [1179, 698] on icon "button" at bounding box center [1180, 694] width 14 height 14
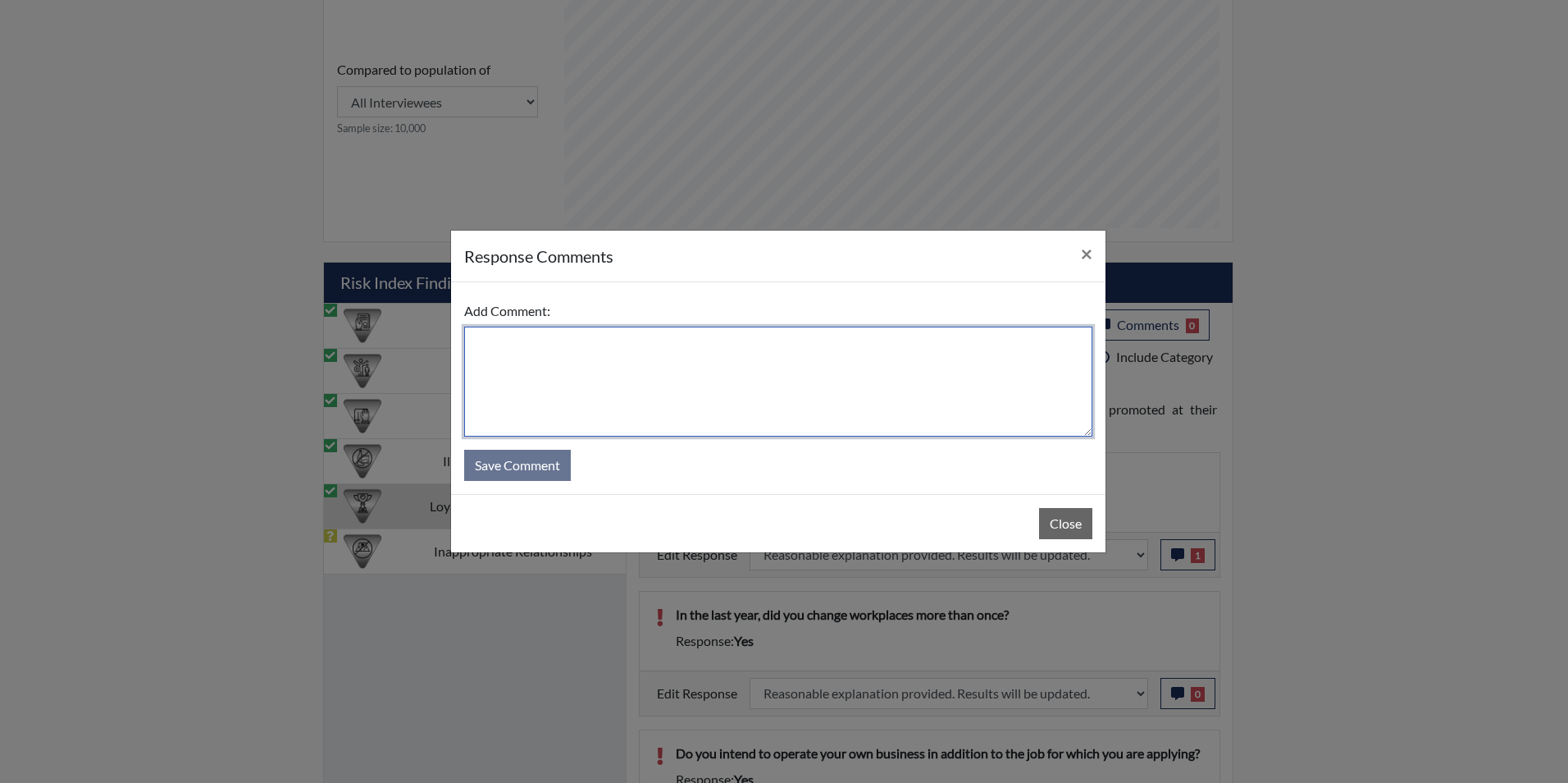
click at [519, 362] on textarea at bounding box center [778, 381] width 628 height 110
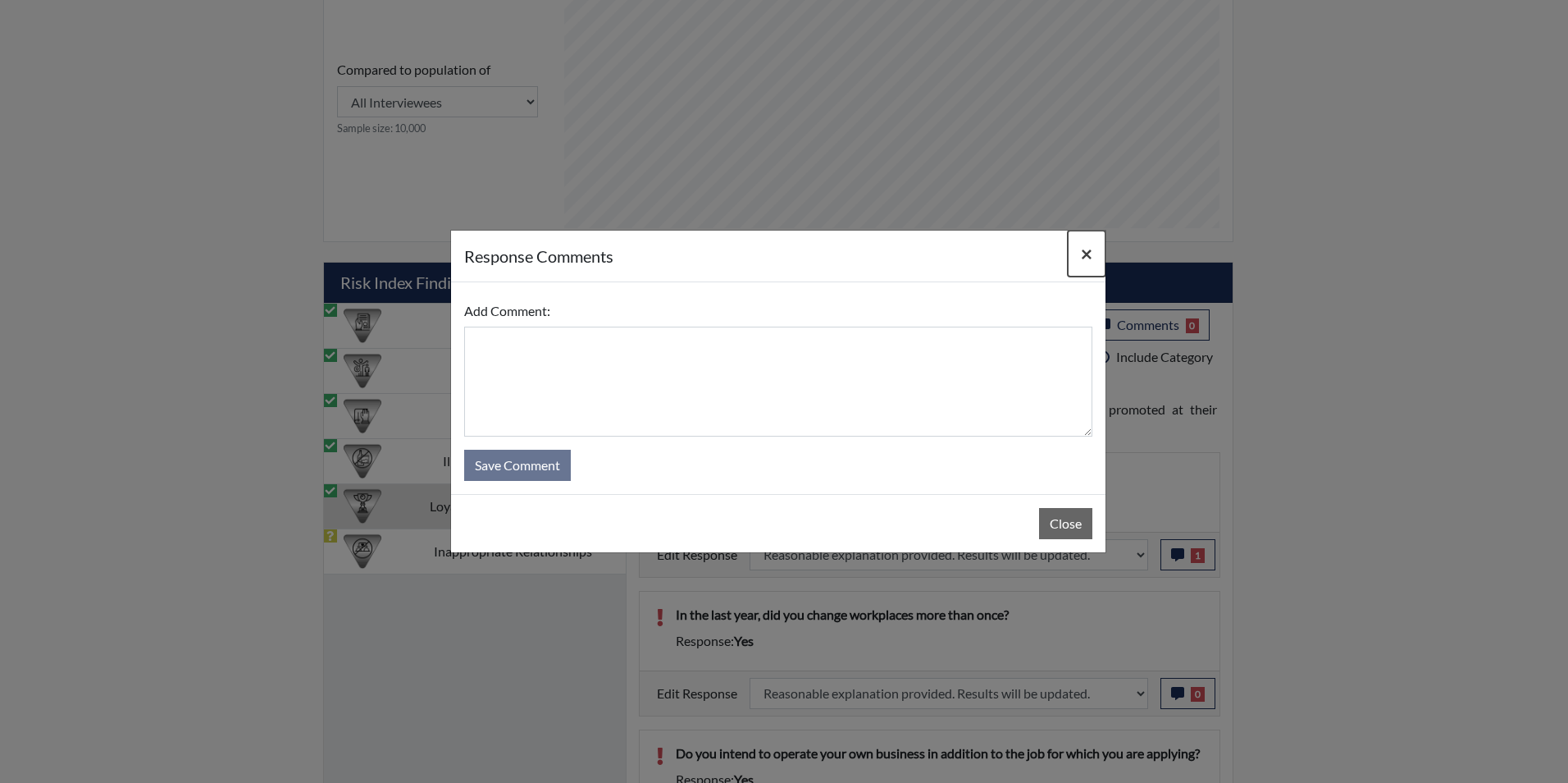
click at [1083, 253] on span "×" at bounding box center [1087, 252] width 12 height 24
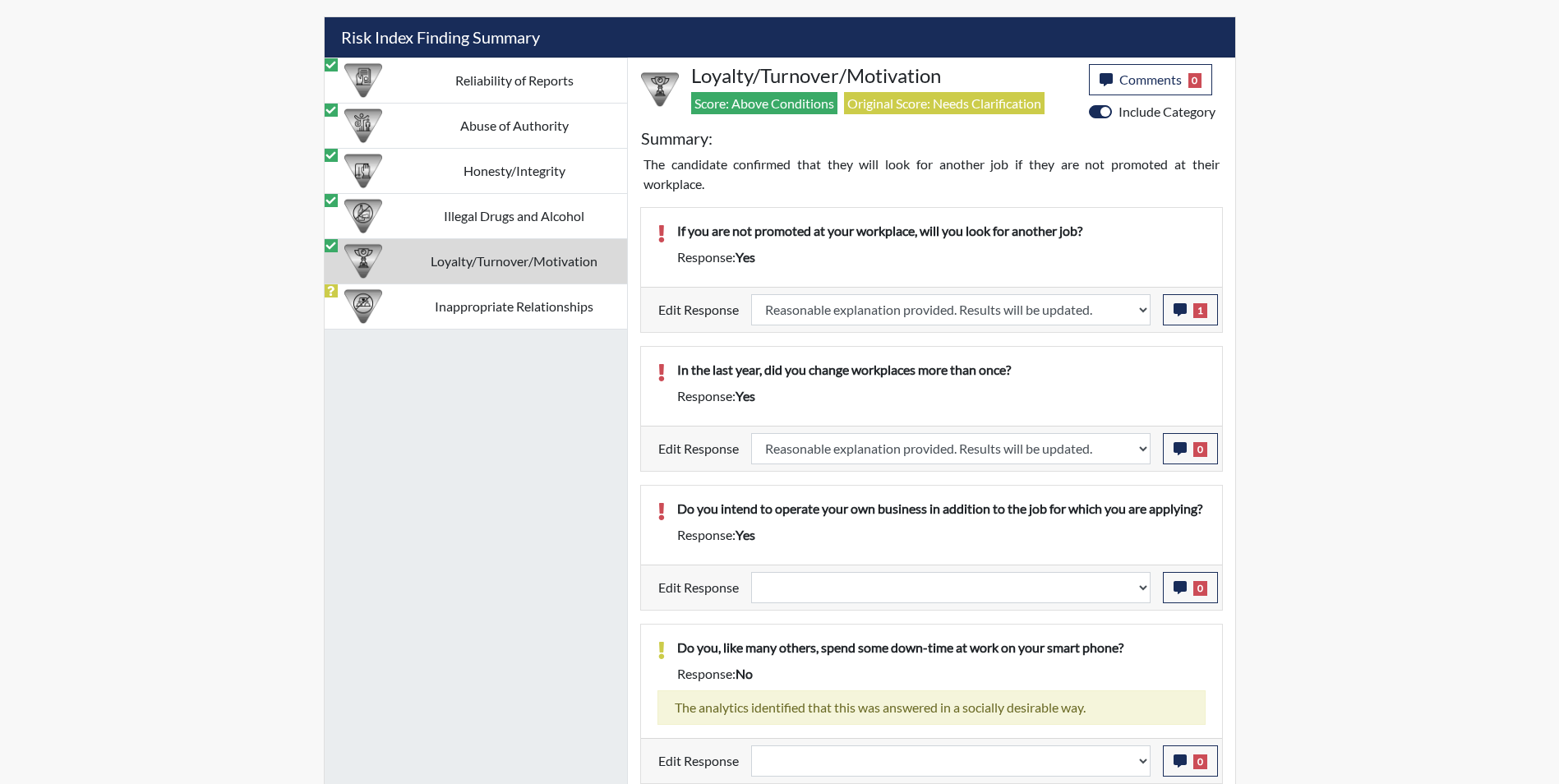
scroll to position [1049, 0]
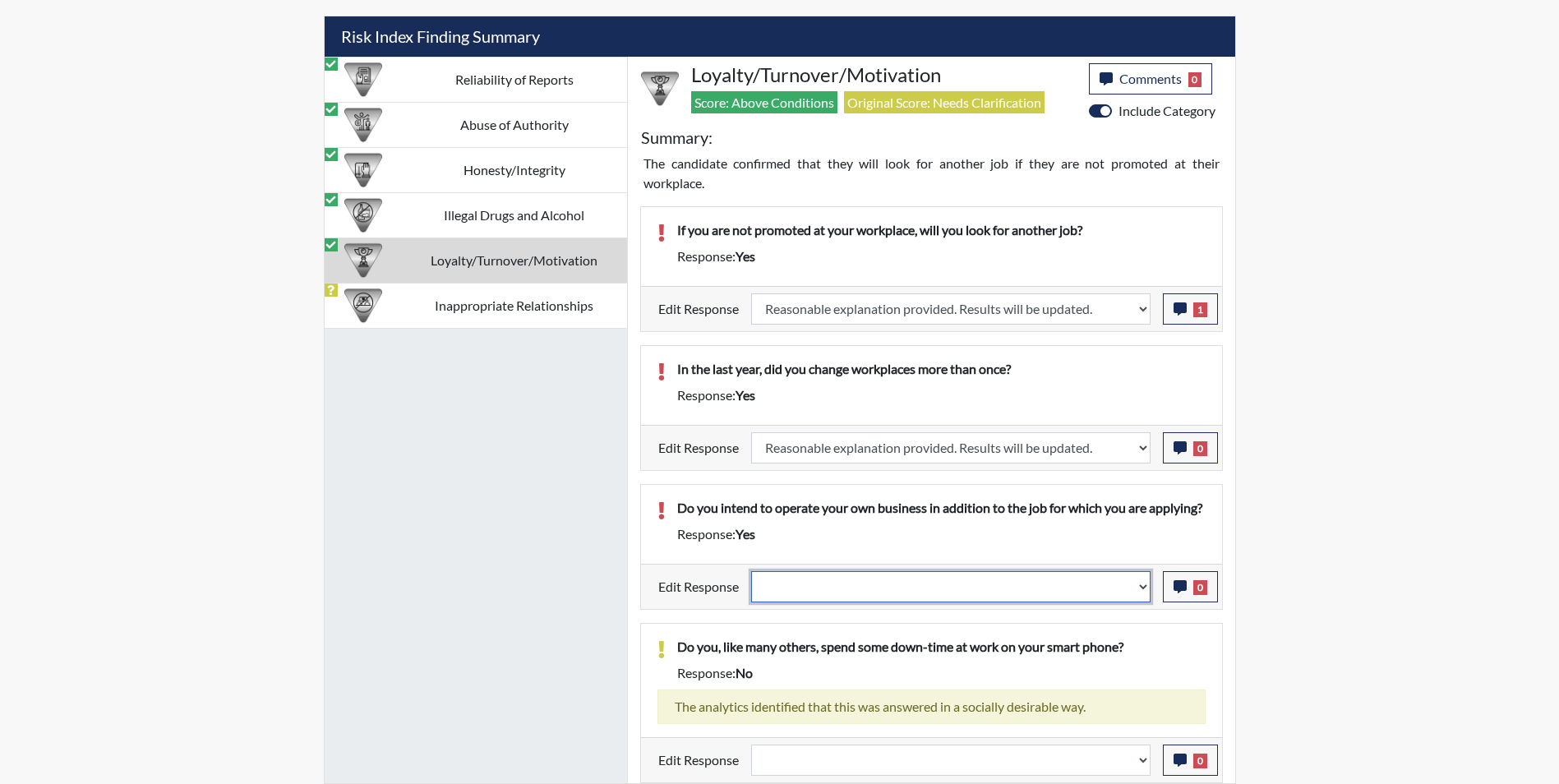
click at [800, 602] on select "Question is not relevant. Results will be updated. Reasonable explanation provi…" at bounding box center [950, 586] width 399 height 31
select select "reasonable-explanation-provided"
click at [751, 590] on select "Question is not relevant. Results will be updated. Reasonable explanation provi…" at bounding box center [950, 586] width 399 height 31
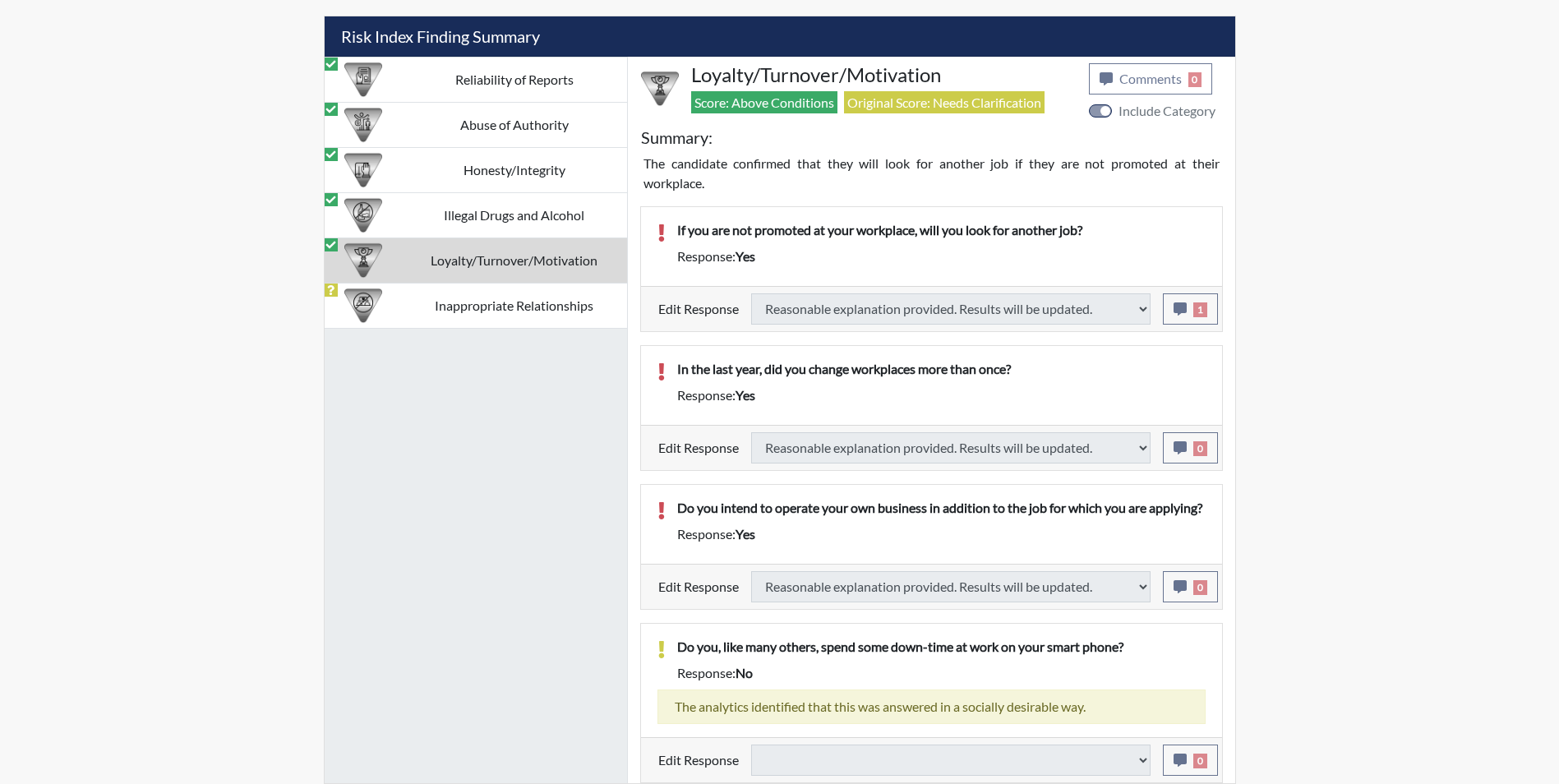
select select
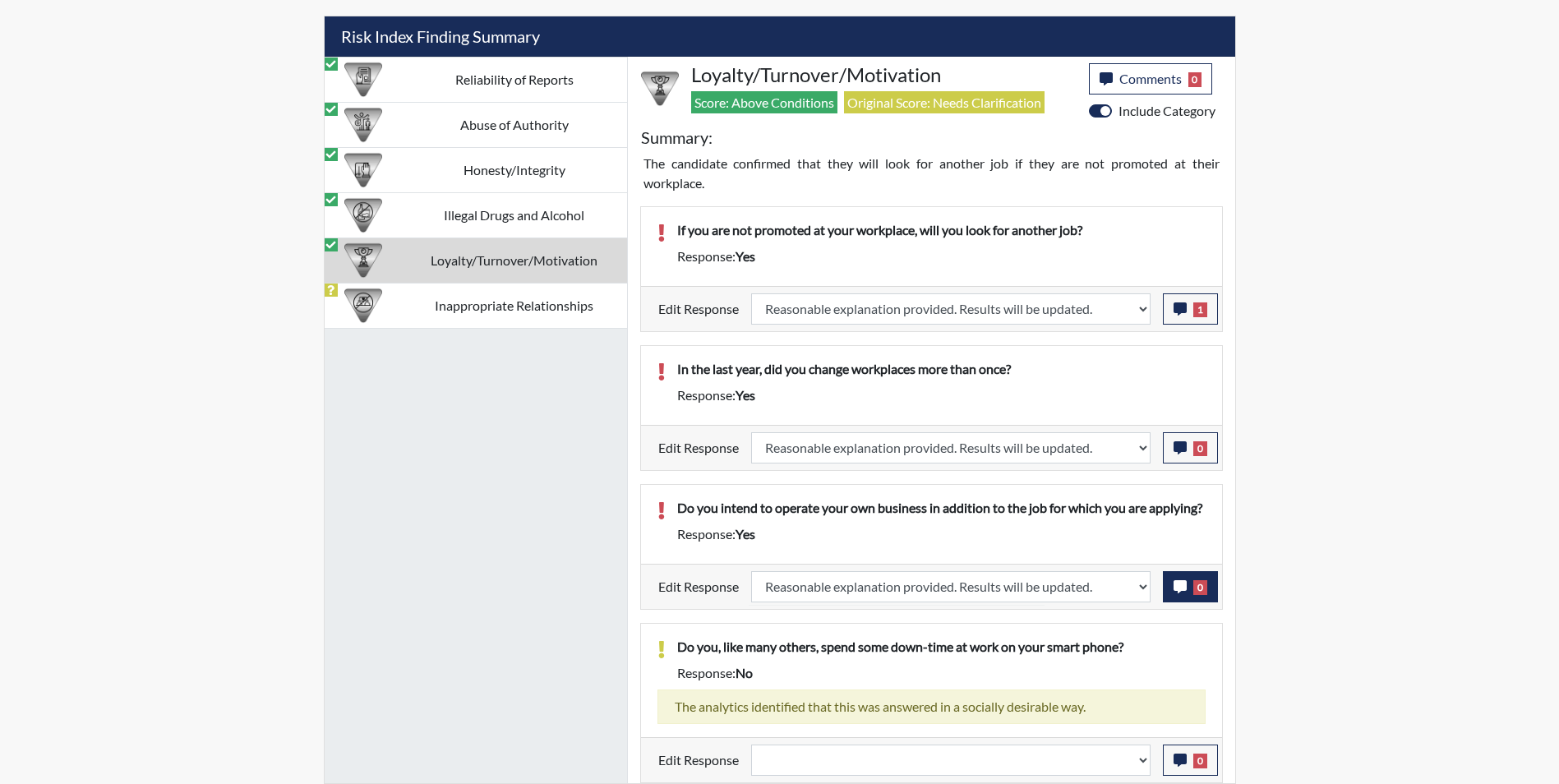
scroll to position [273, 683]
click at [1184, 593] on icon "button" at bounding box center [1180, 586] width 14 height 14
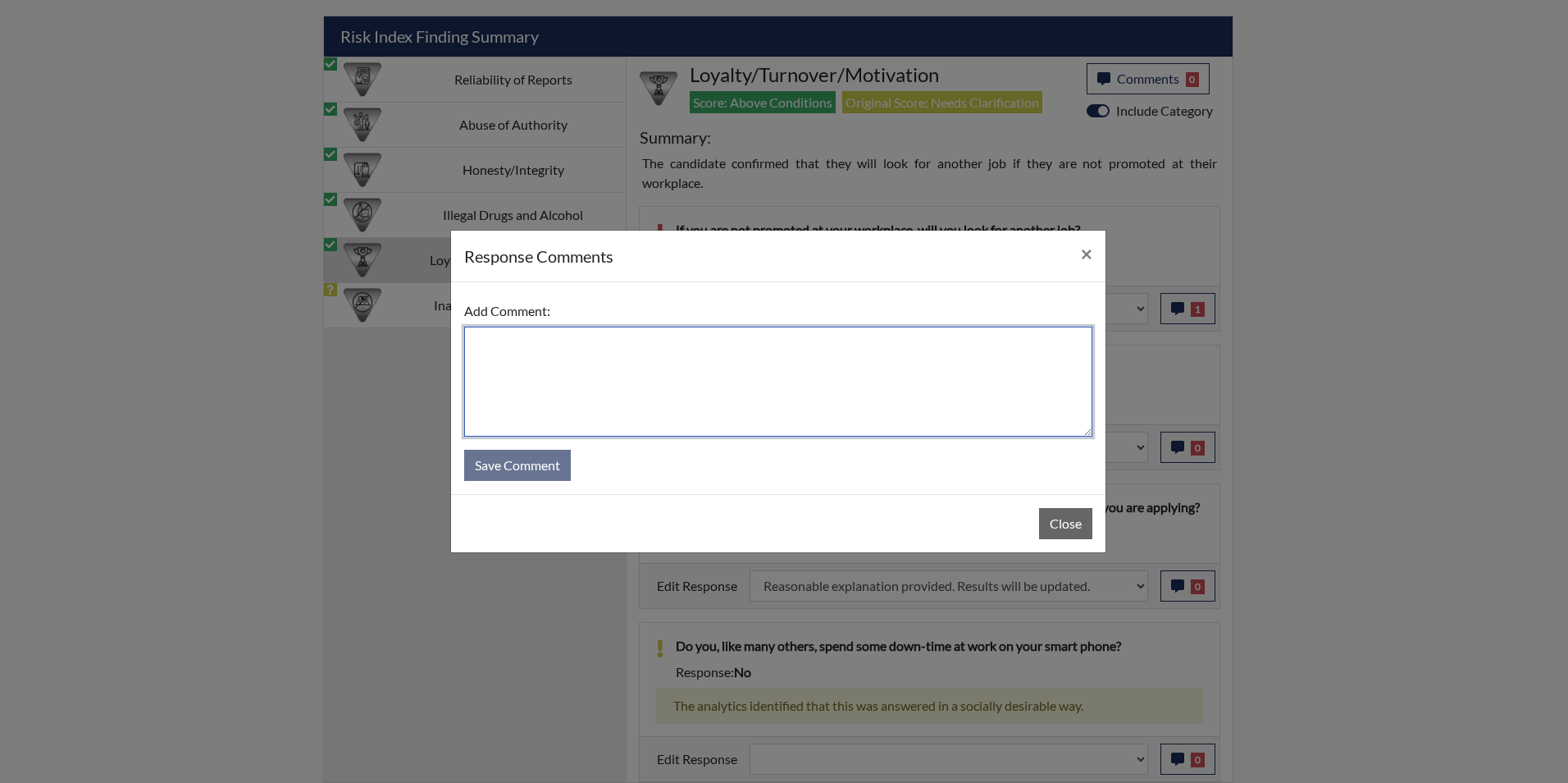
click at [678, 378] on textarea at bounding box center [778, 381] width 628 height 110
type textarea "Applicant has a spiritual business"
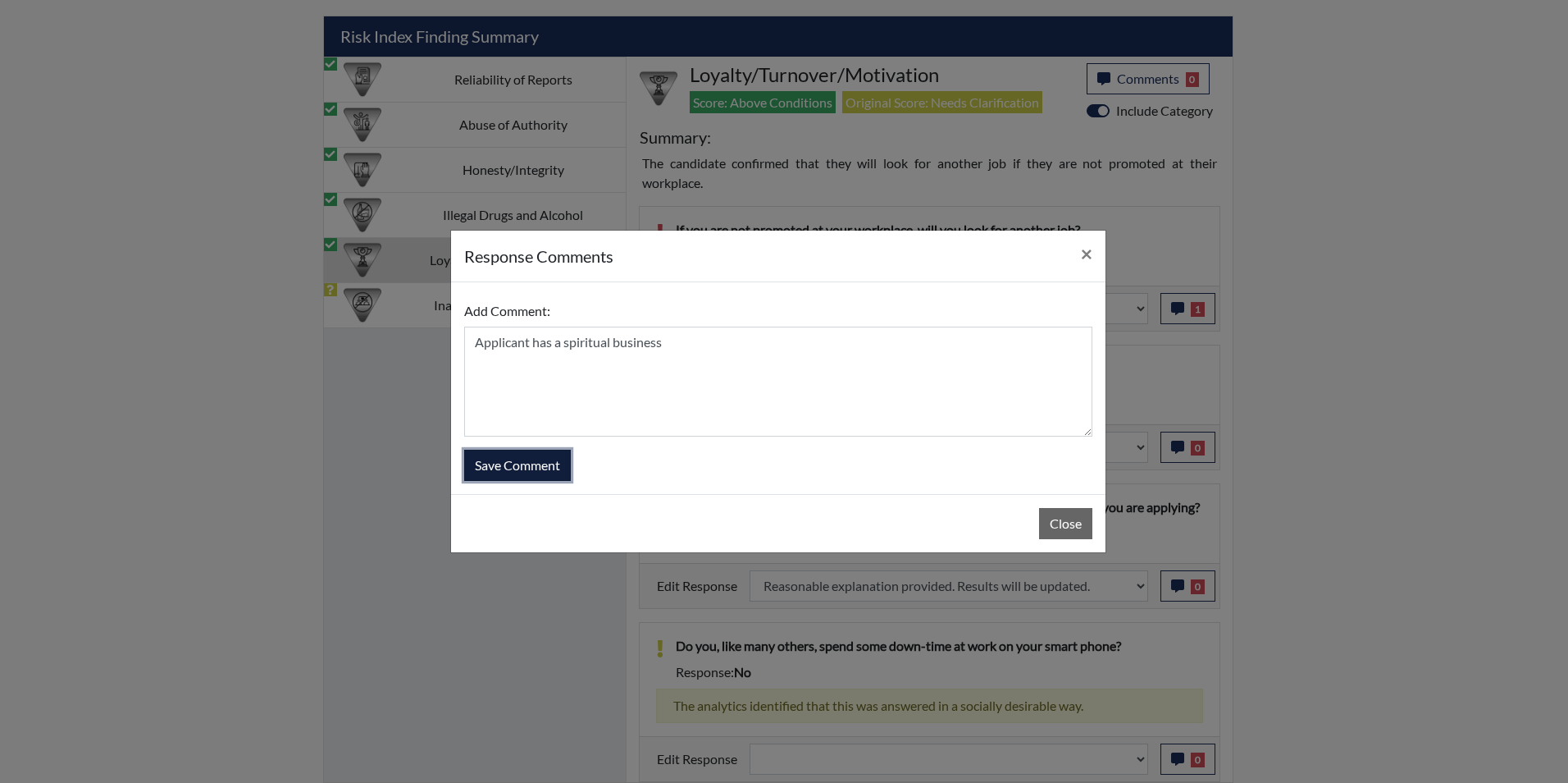
click at [533, 466] on button "Save Comment" at bounding box center [517, 465] width 107 height 31
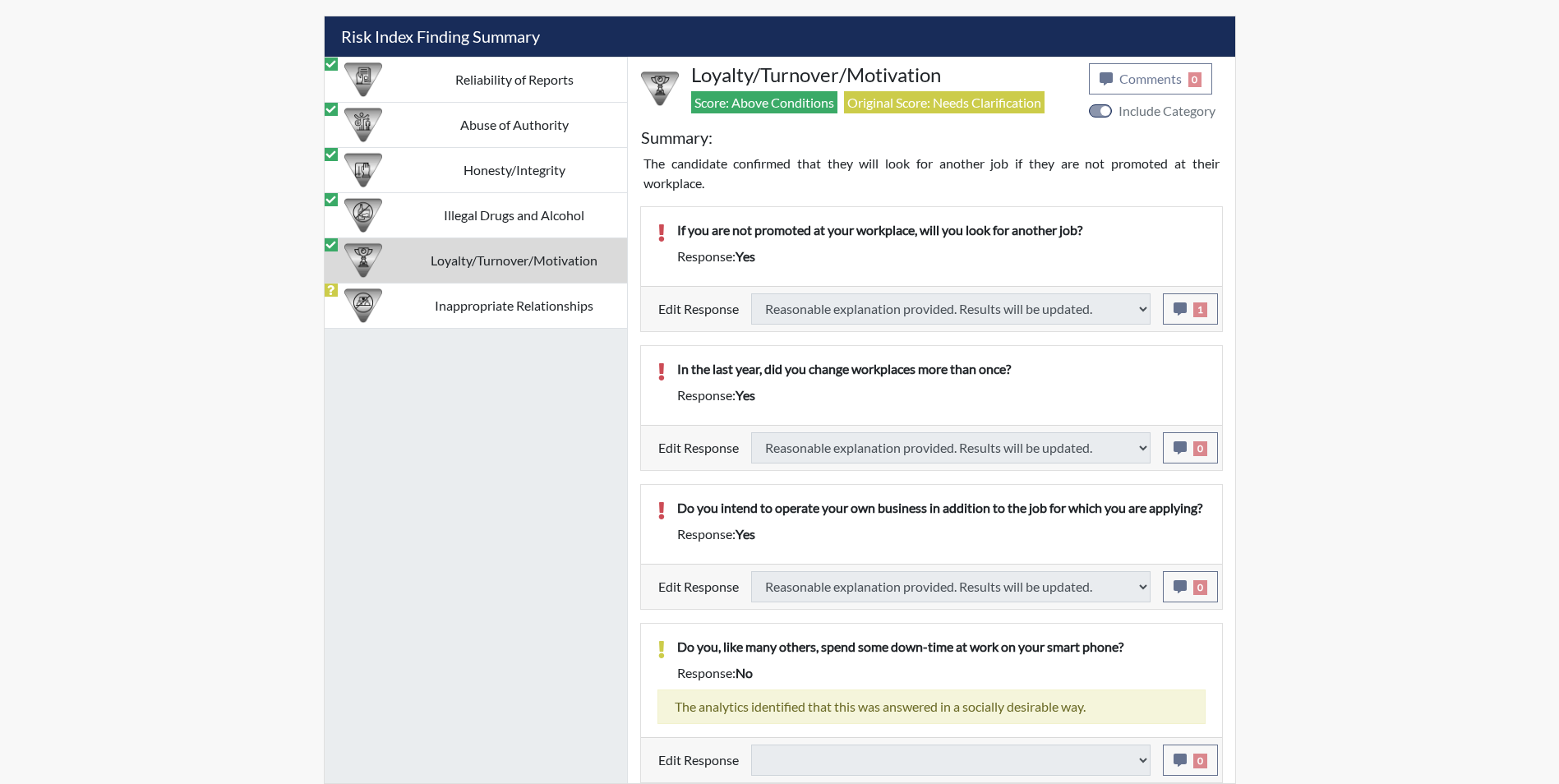
select select
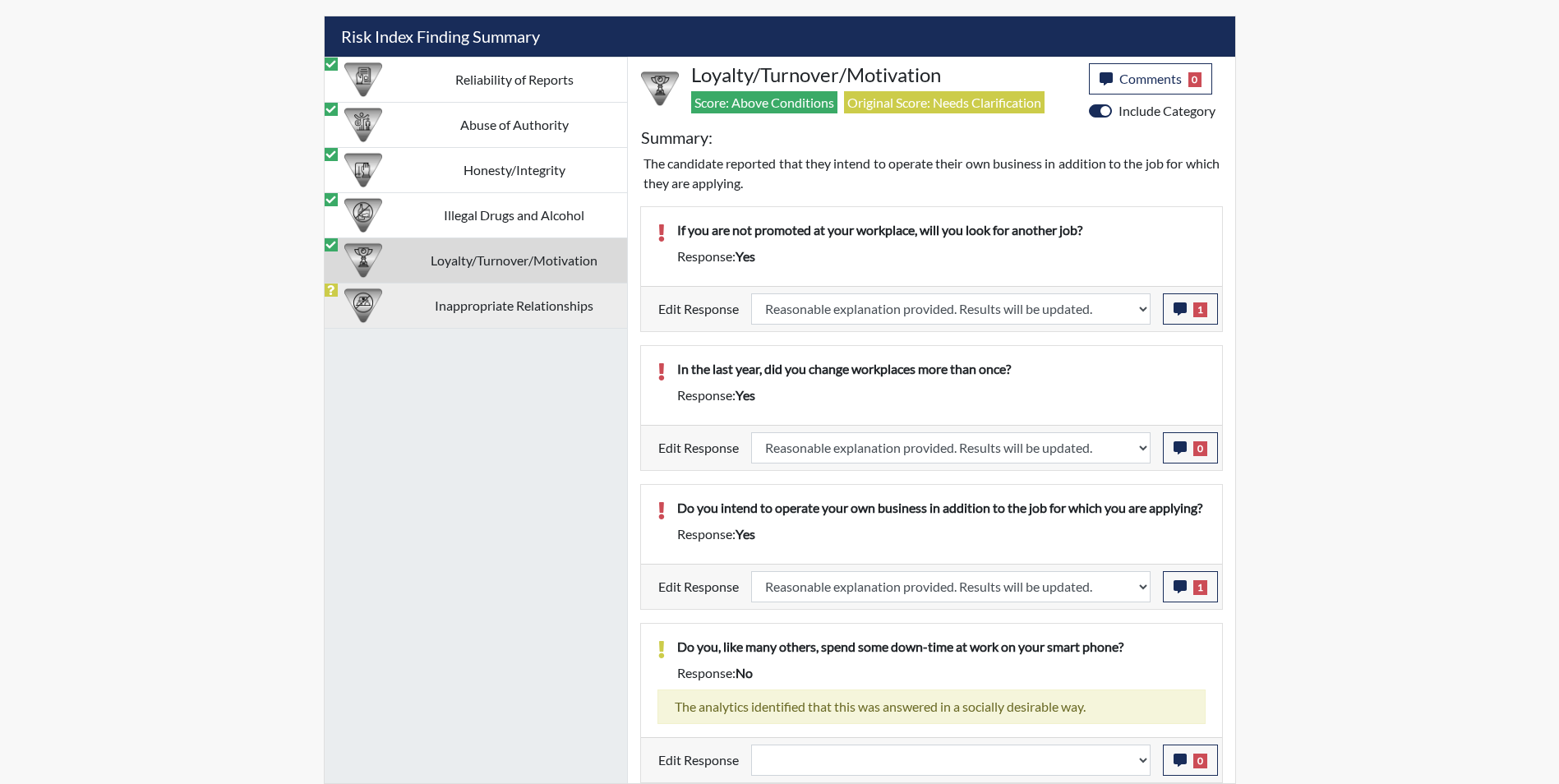
click at [470, 308] on td "Inappropriate Relationships" at bounding box center [514, 305] width 225 height 45
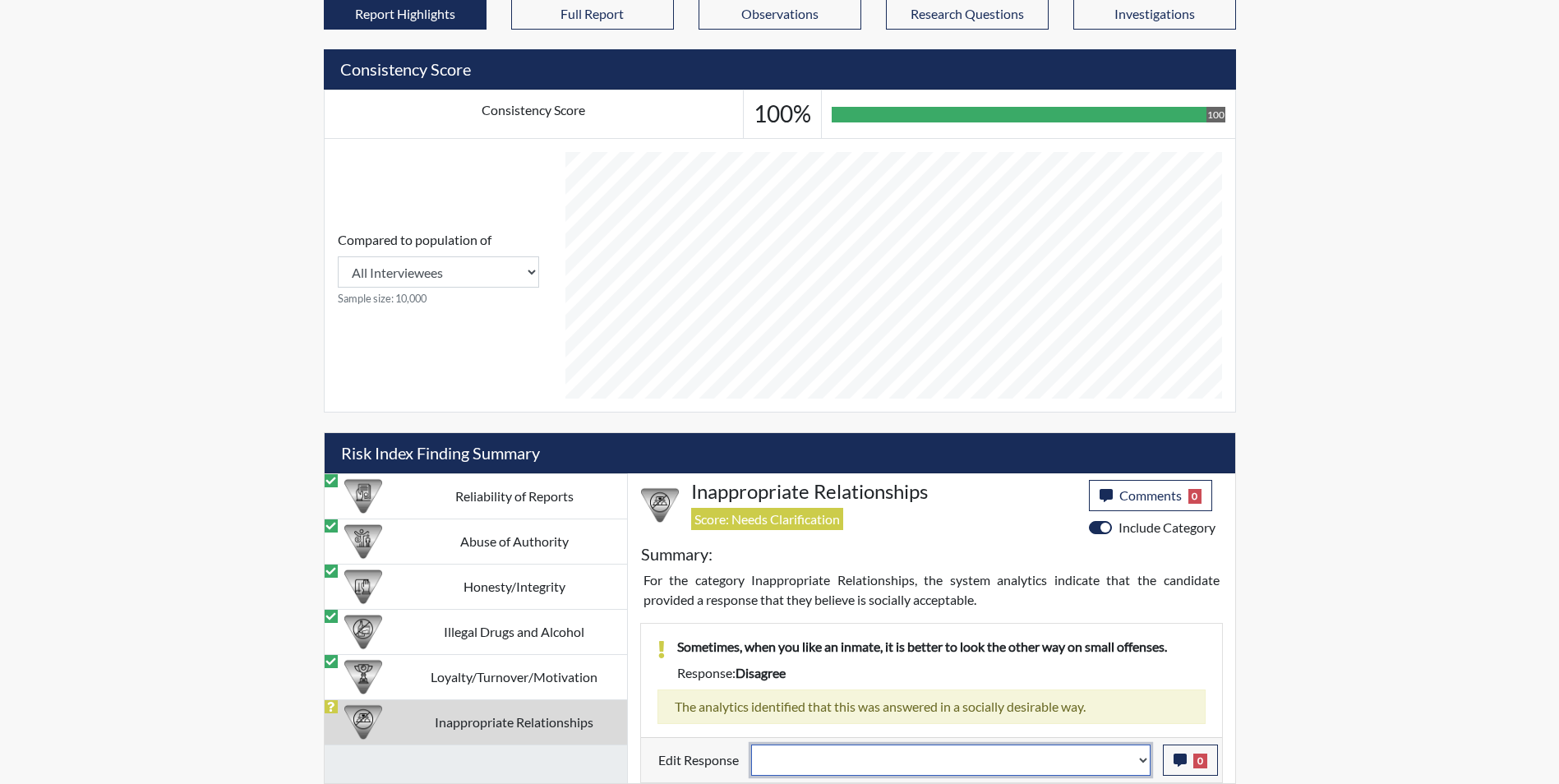
click at [945, 756] on select "Question is not relevant. Results will be updated. Reasonable explanation provi…" at bounding box center [950, 760] width 399 height 31
select select "reasonable-explanation-provided"
click at [751, 744] on select "Question is not relevant. Results will be updated. Reasonable explanation provi…" at bounding box center [950, 760] width 399 height 31
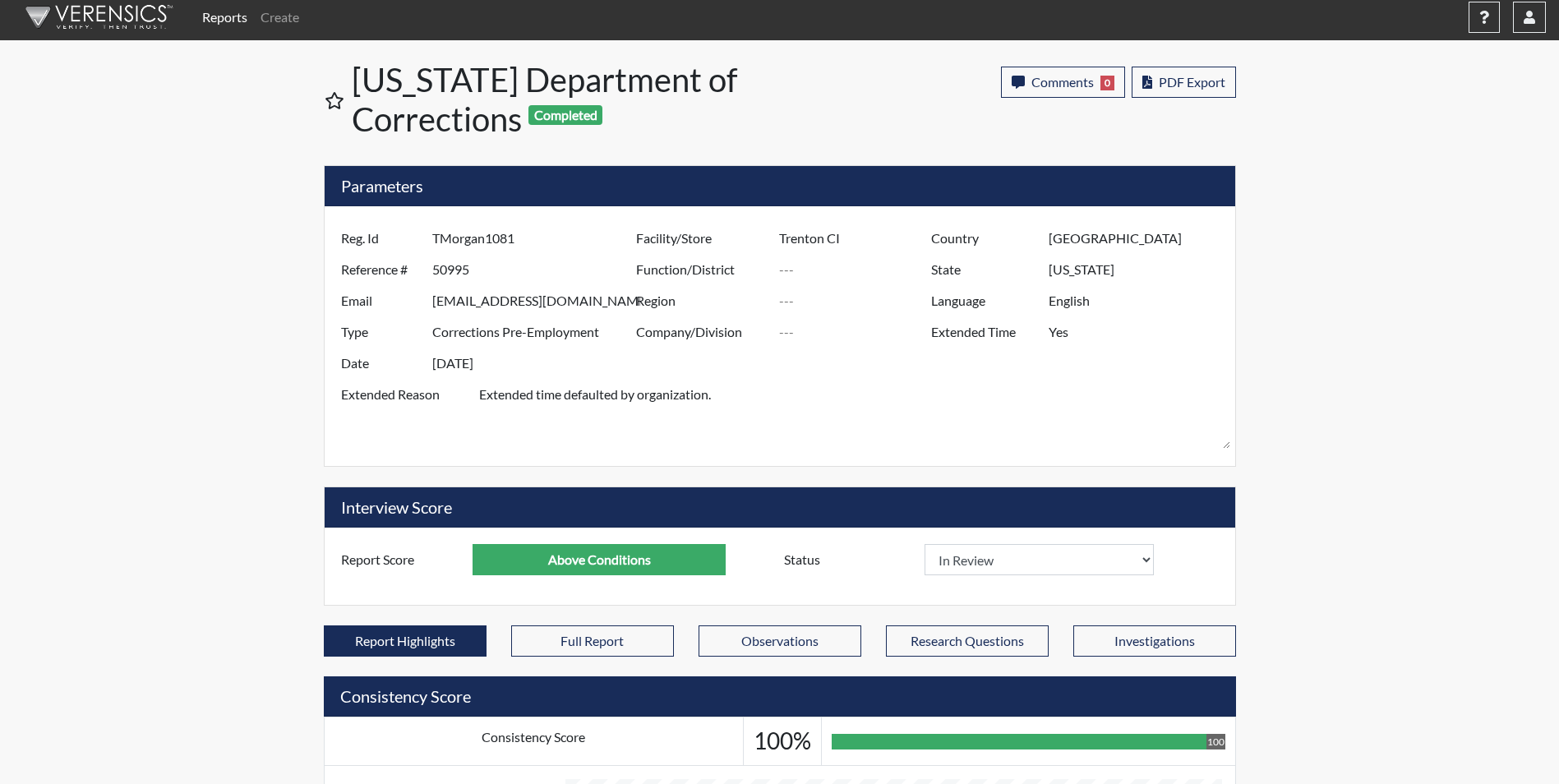
scroll to position [0, 0]
